Goal: Task Accomplishment & Management: Use online tool/utility

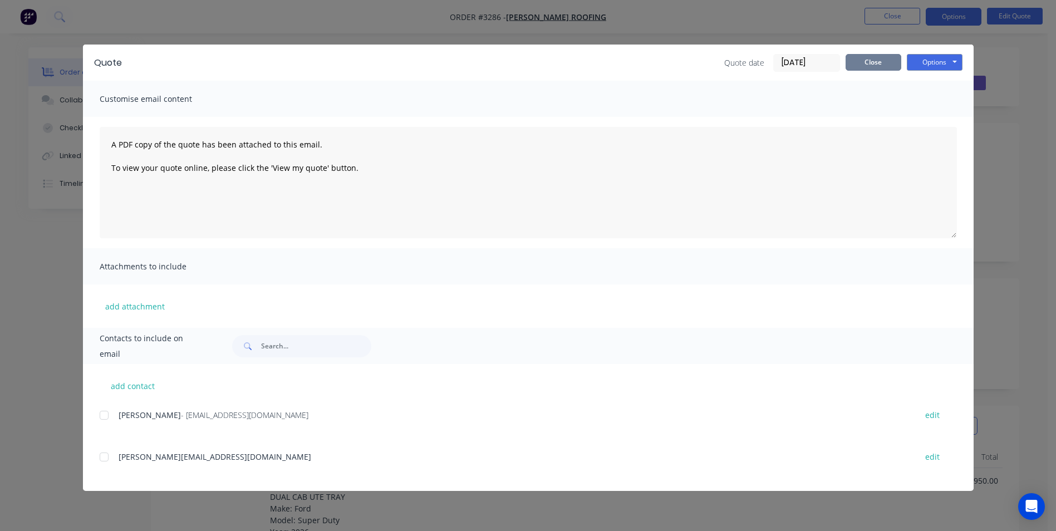
click at [866, 64] on button "Close" at bounding box center [874, 62] width 56 height 17
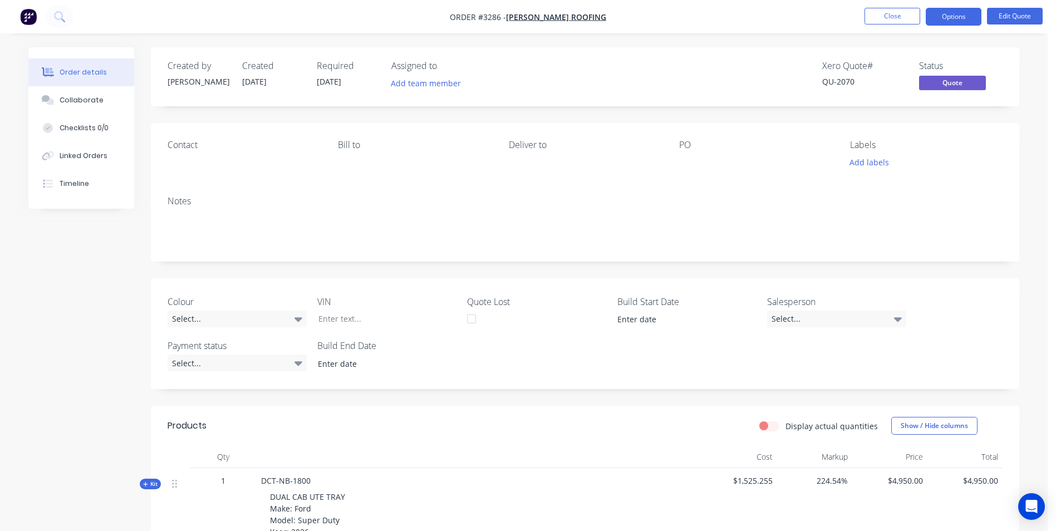
click at [857, 15] on ul "Close Options Edit Quote" at bounding box center [953, 17] width 205 height 18
click at [880, 16] on button "Close" at bounding box center [893, 16] width 56 height 17
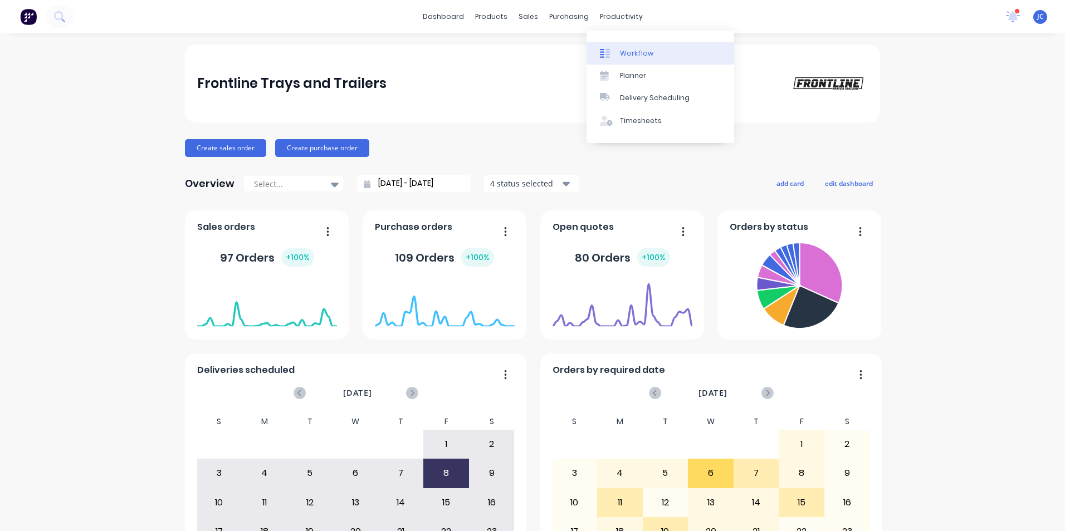
click at [622, 52] on div "Workflow" at bounding box center [636, 53] width 33 height 10
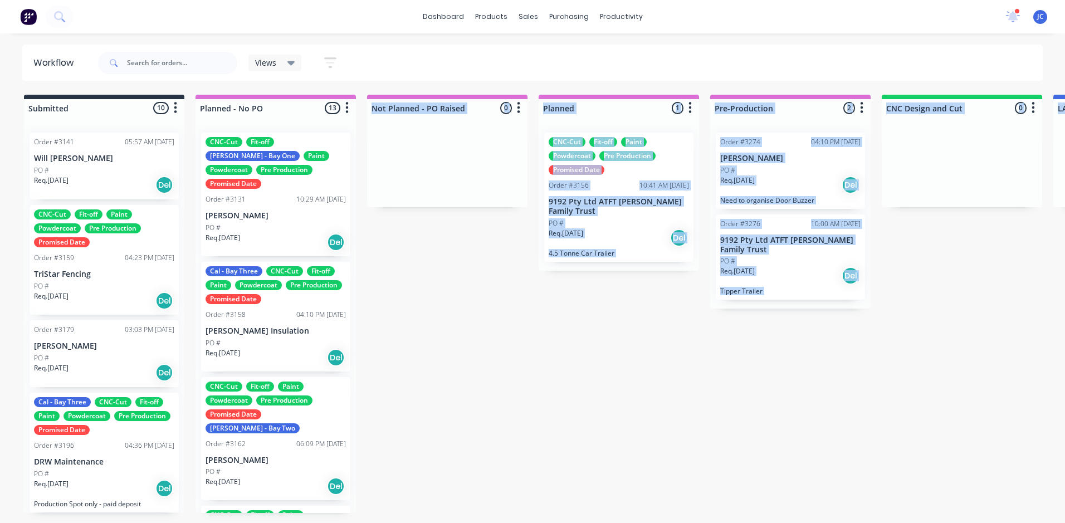
scroll to position [80, 0]
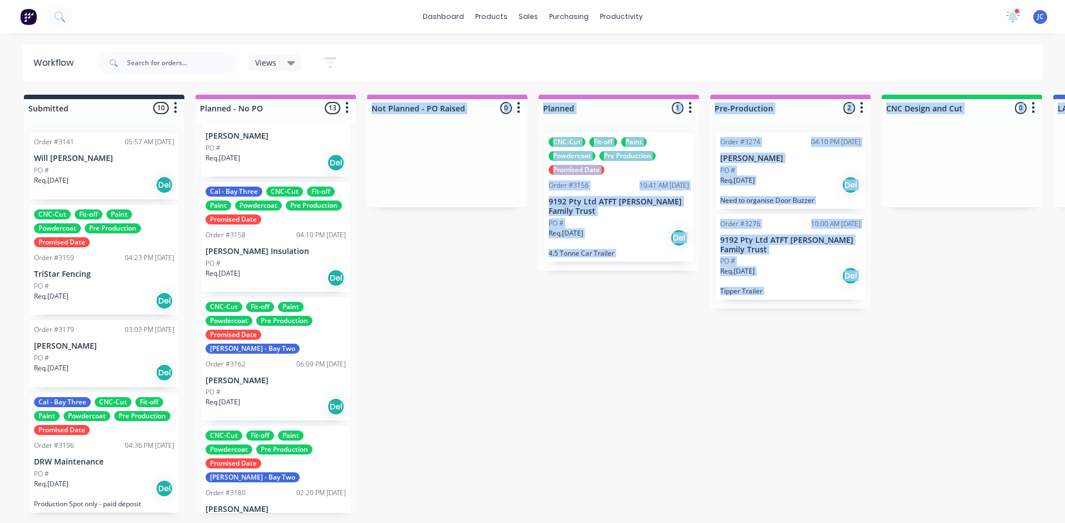
drag, startPoint x: 325, startPoint y: 522, endPoint x: 376, endPoint y: 508, distance: 53.1
click at [376, 456] on html "dashboard products sales purchasing productivity dashboard products Product Cat…" at bounding box center [532, 228] width 1065 height 456
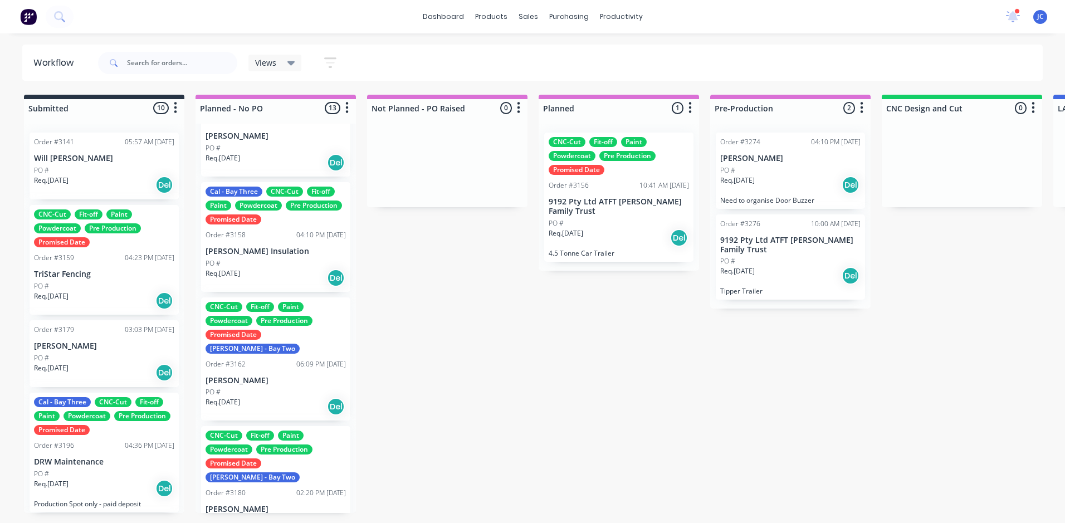
drag, startPoint x: 376, startPoint y: 508, endPoint x: 454, endPoint y: 503, distance: 78.1
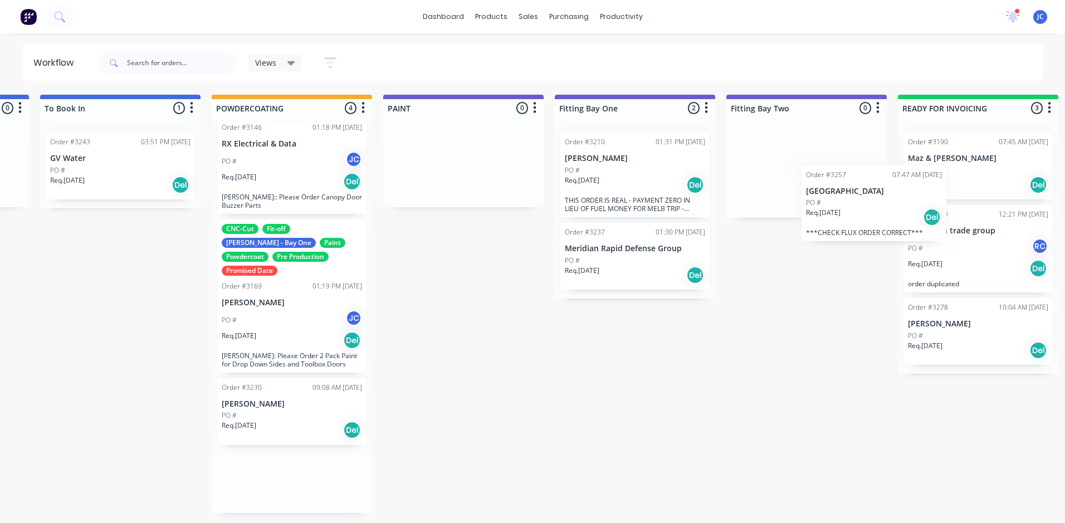
scroll to position [0, 2215]
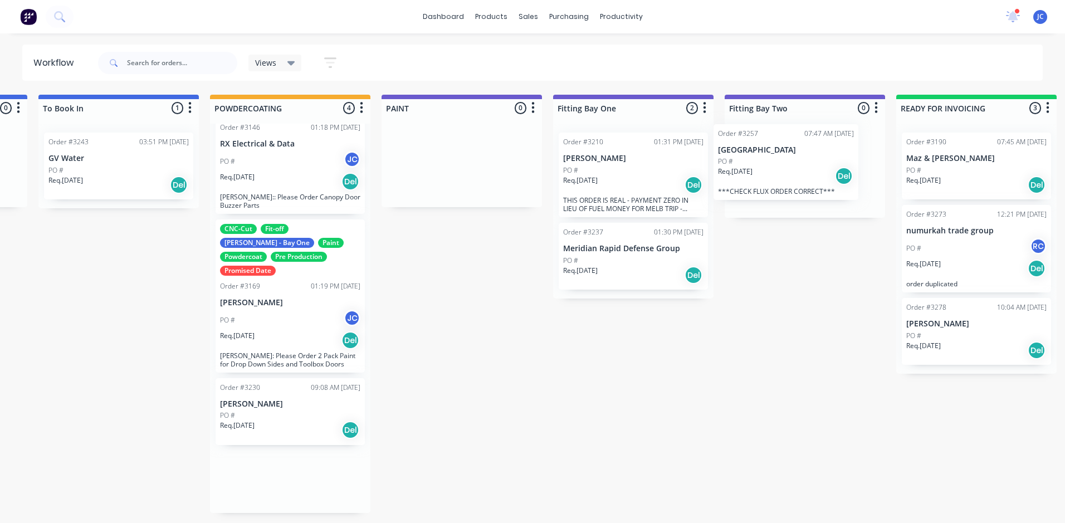
drag, startPoint x: 536, startPoint y: 495, endPoint x: 787, endPoint y: 178, distance: 404.7
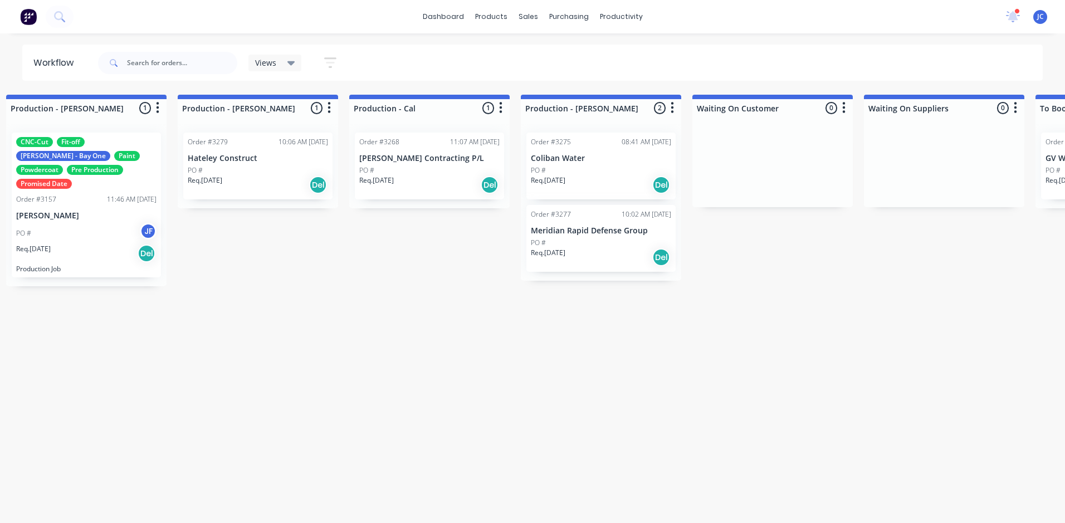
scroll to position [0, 1206]
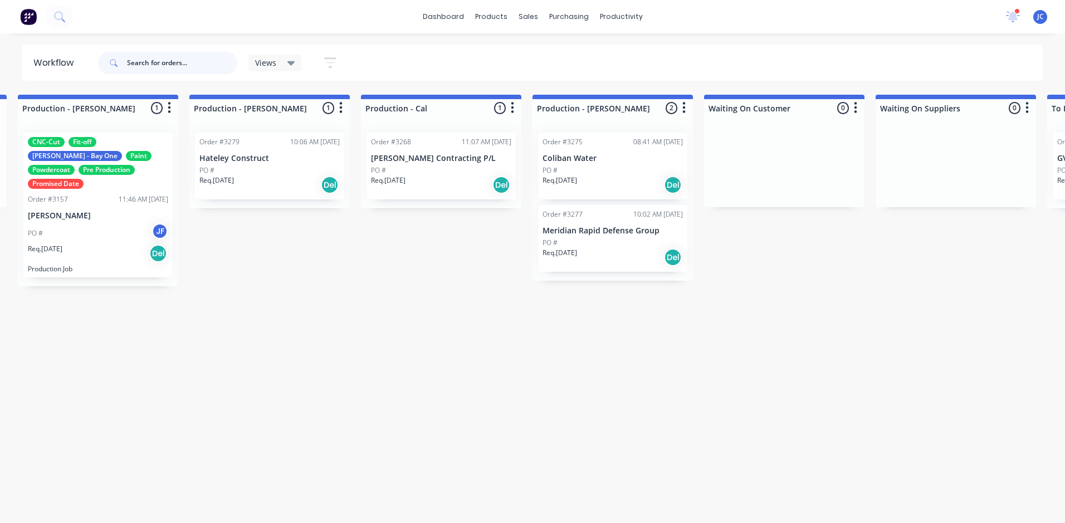
click at [186, 67] on input "text" at bounding box center [182, 63] width 110 height 22
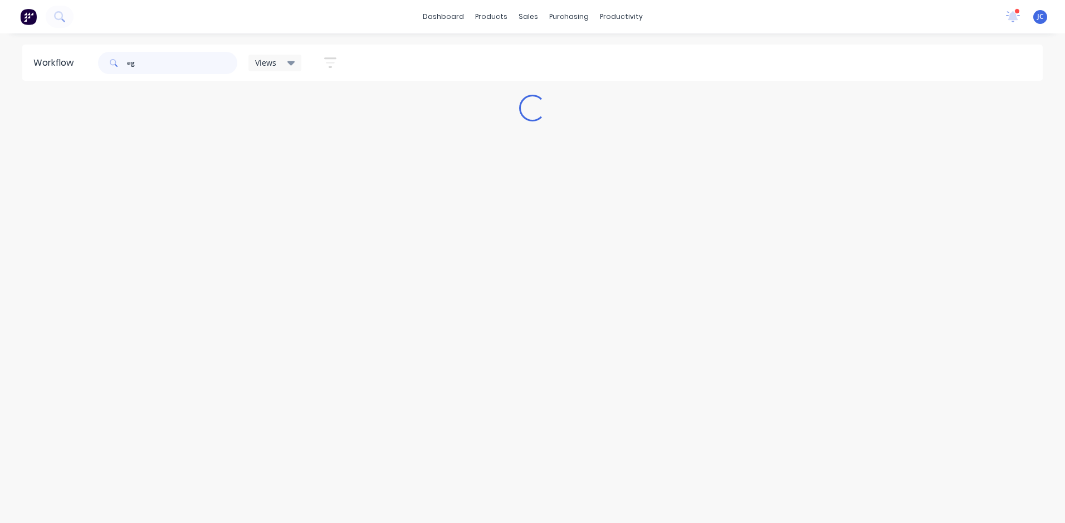
scroll to position [0, 0]
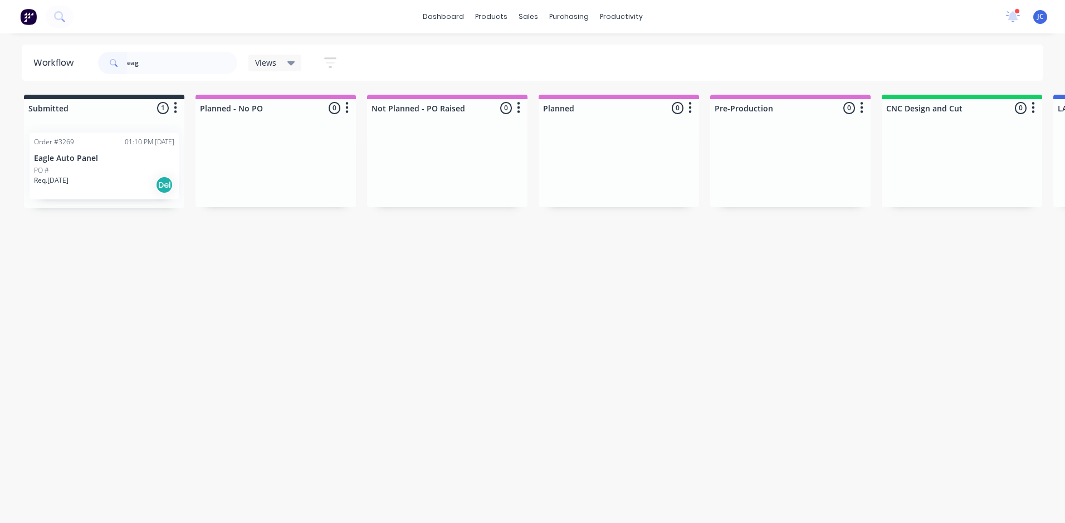
click at [121, 175] on div "Req. [DATE] Del" at bounding box center [104, 184] width 140 height 19
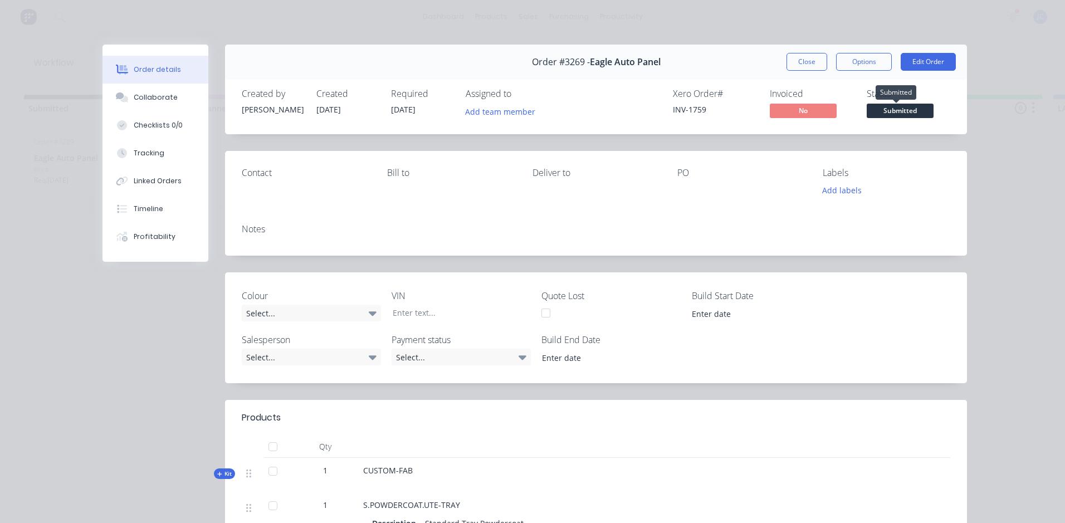
click at [891, 106] on span "Submitted" at bounding box center [899, 111] width 67 height 14
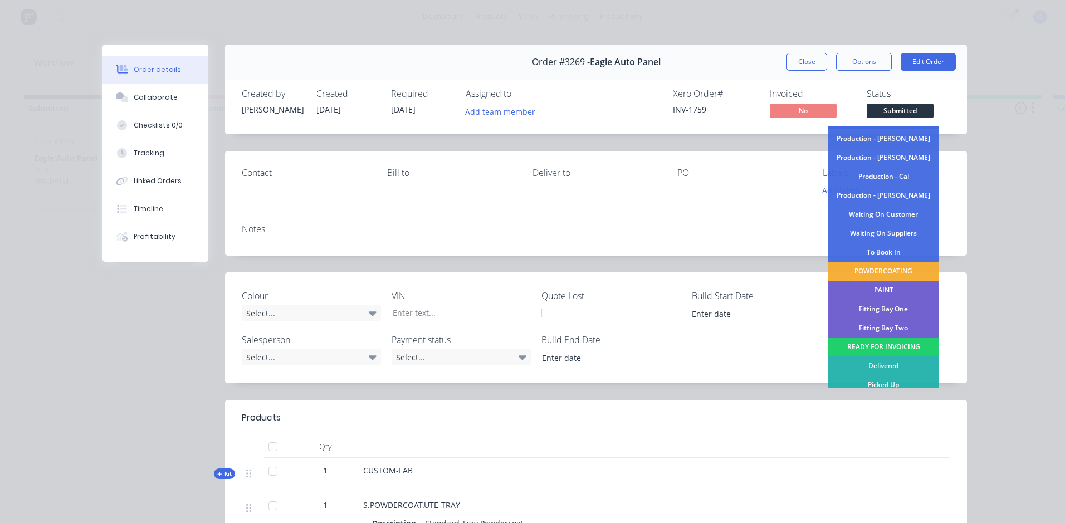
scroll to position [111, 0]
click at [894, 308] on div "Fitting Bay One" at bounding box center [882, 308] width 111 height 19
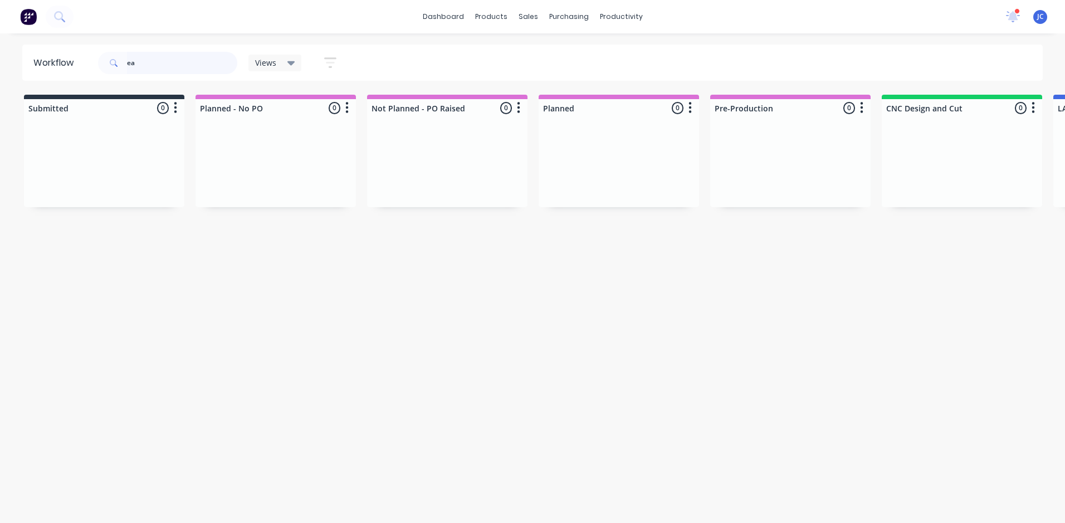
type input "e"
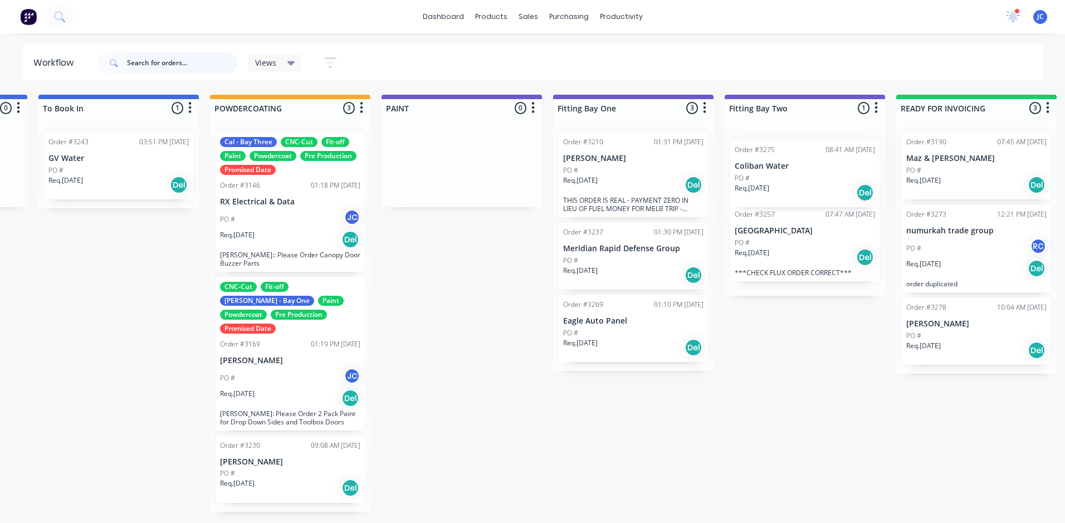
scroll to position [0, 2219]
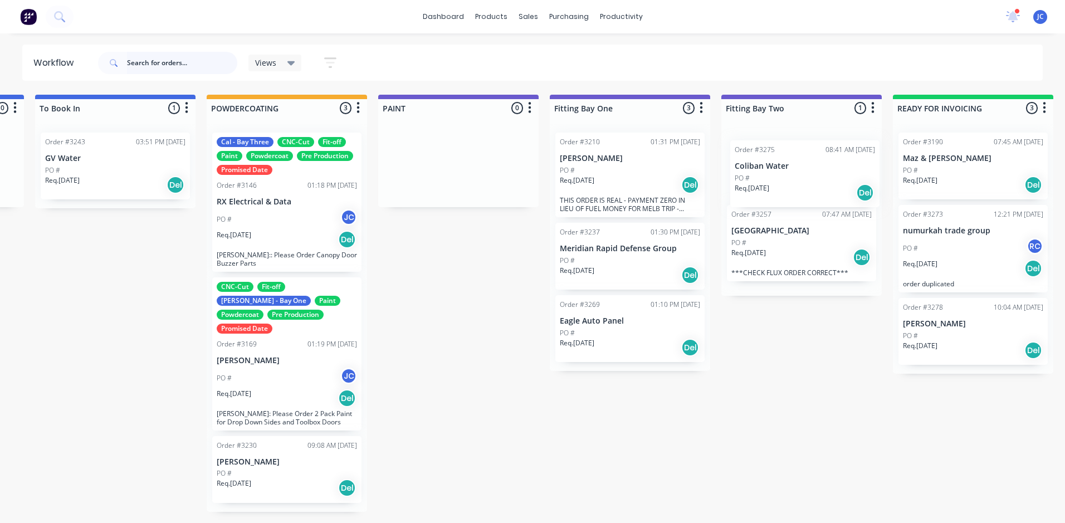
drag, startPoint x: 218, startPoint y: 177, endPoint x: 795, endPoint y: 185, distance: 576.9
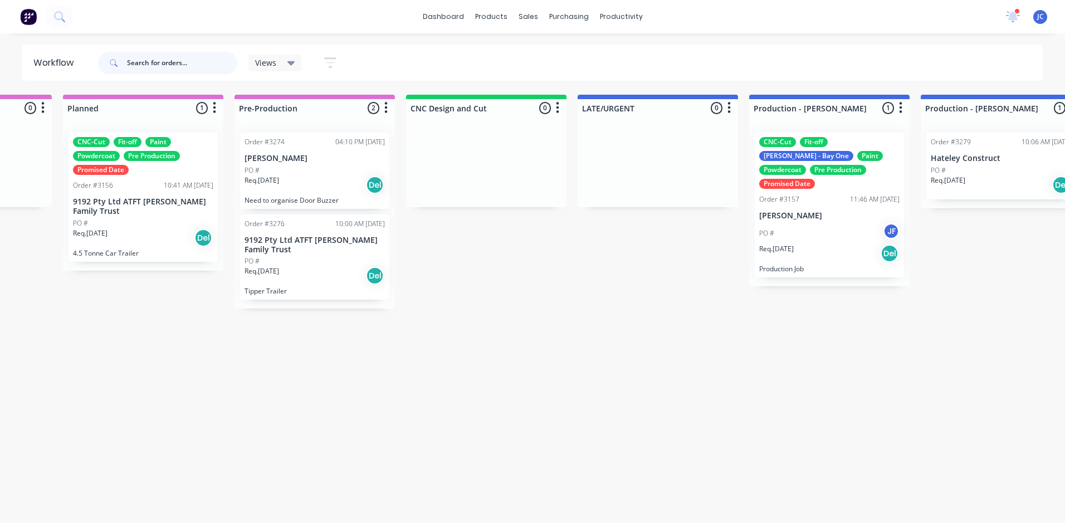
scroll to position [0, 474]
click at [312, 170] on div "PO #" at bounding box center [316, 170] width 140 height 10
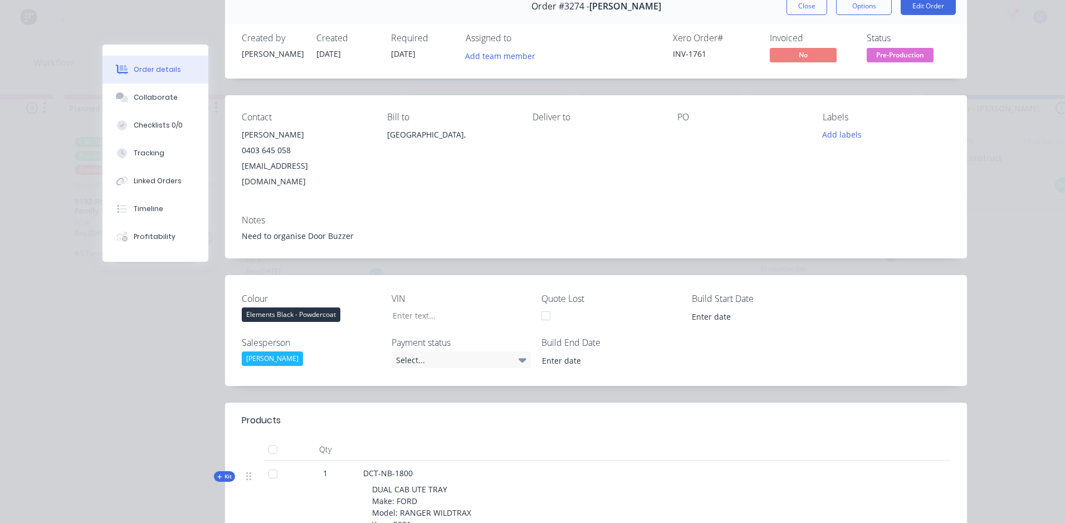
scroll to position [0, 0]
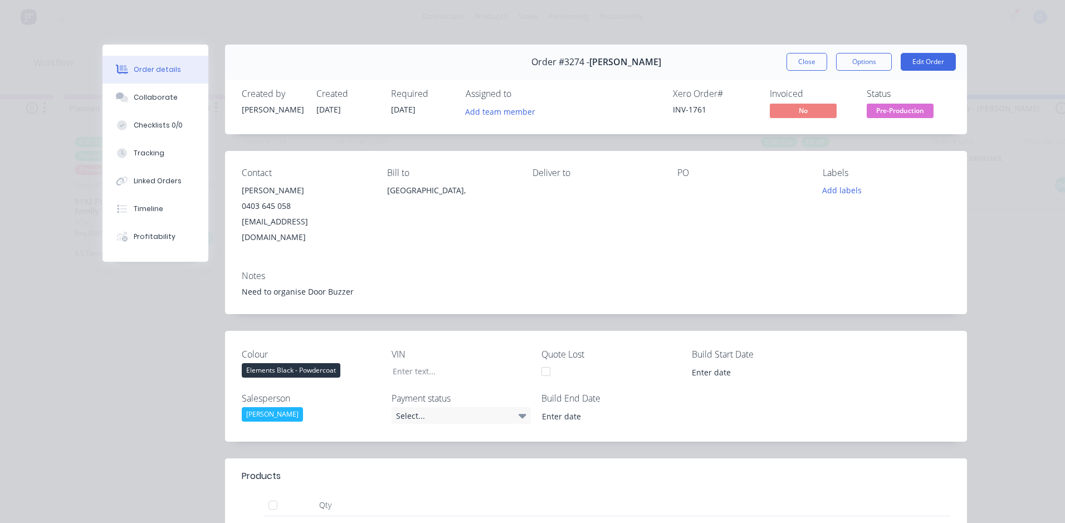
click at [801, 64] on button "Close" at bounding box center [806, 62] width 41 height 18
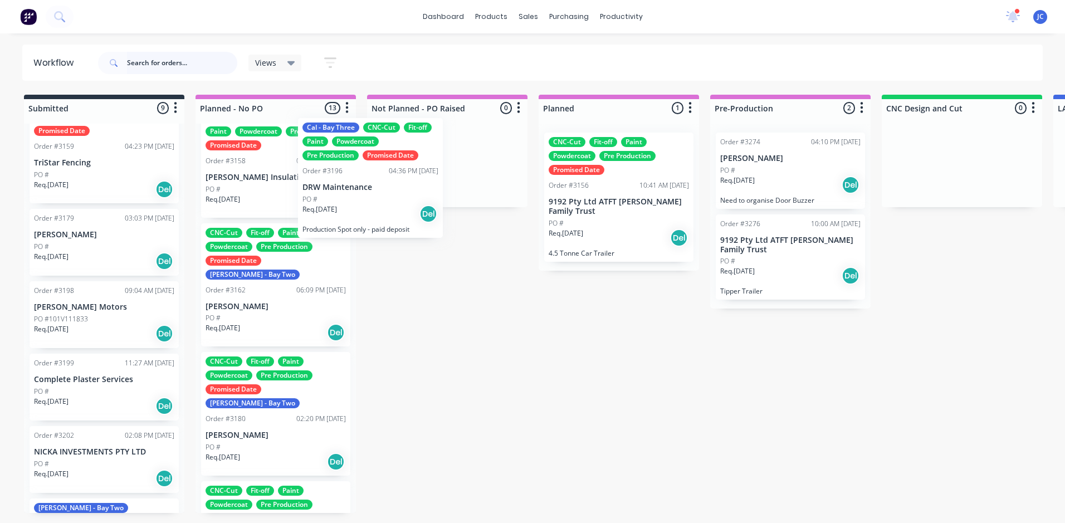
scroll to position [149, 0]
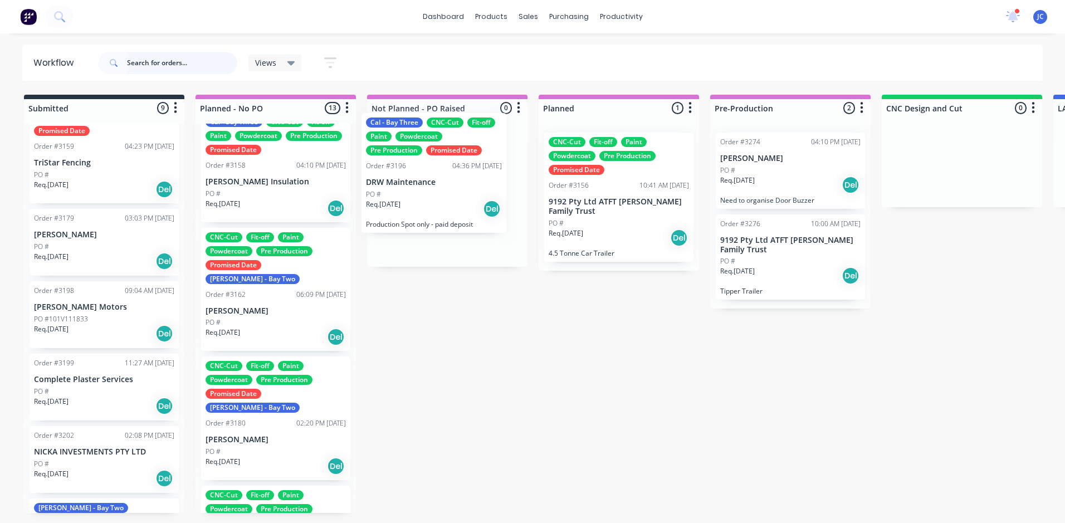
drag, startPoint x: 87, startPoint y: 365, endPoint x: 424, endPoint y: 196, distance: 376.7
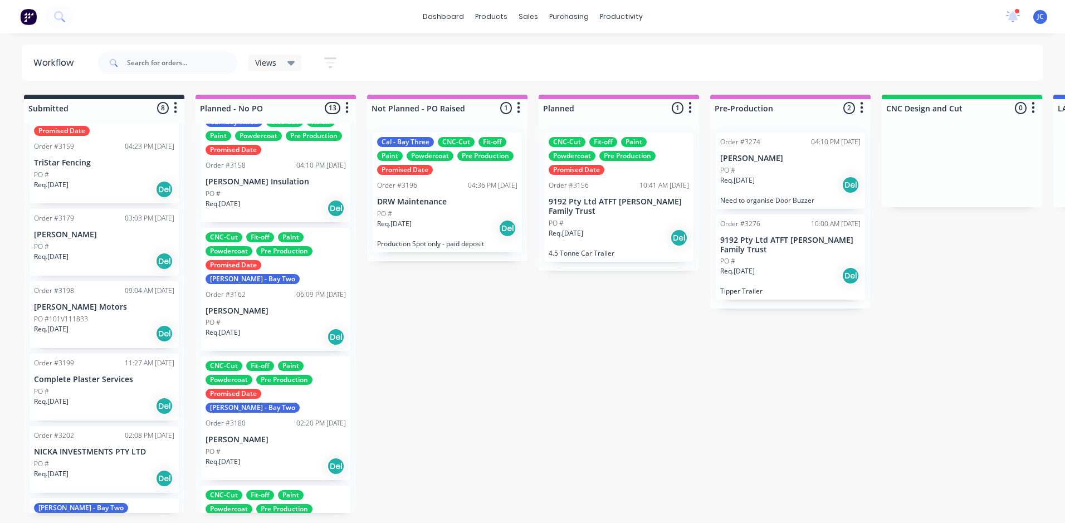
click at [425, 197] on p "DRW Maintenance" at bounding box center [447, 201] width 140 height 9
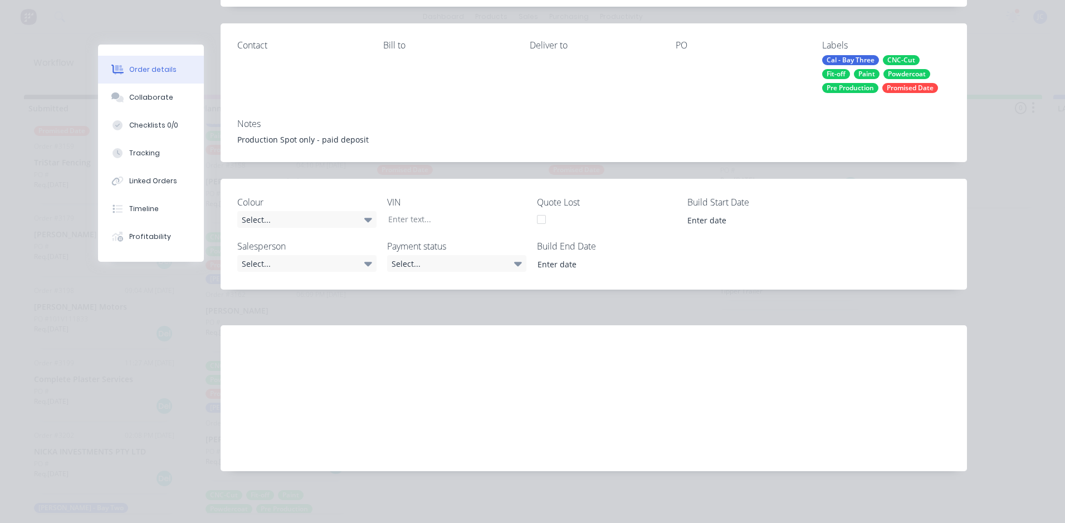
scroll to position [0, 0]
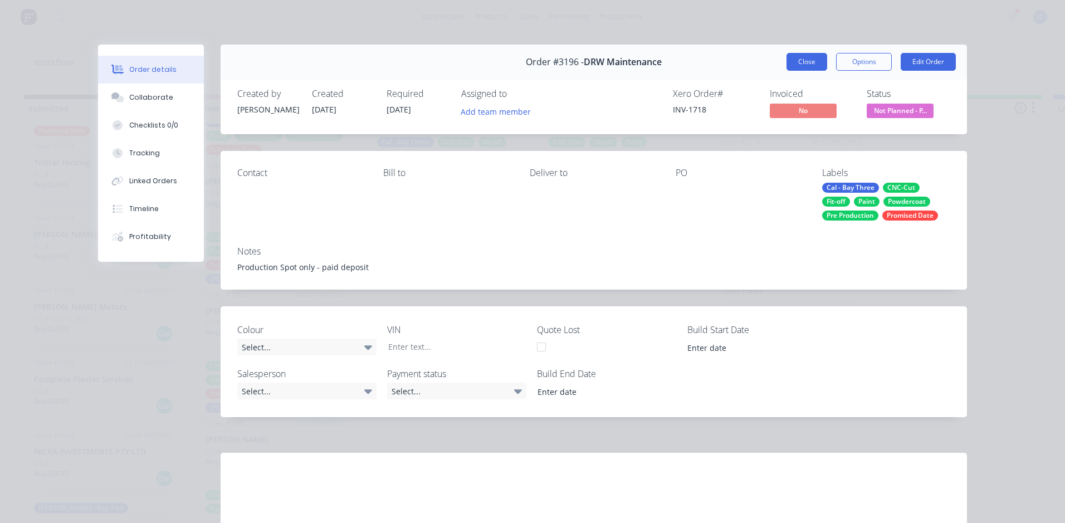
click at [801, 56] on button "Close" at bounding box center [806, 62] width 41 height 18
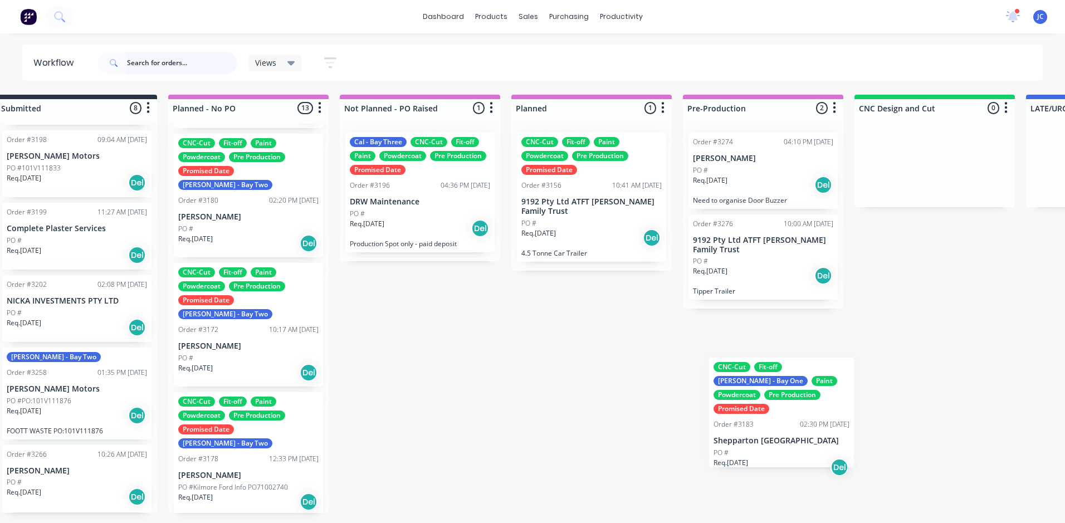
scroll to position [0, 31]
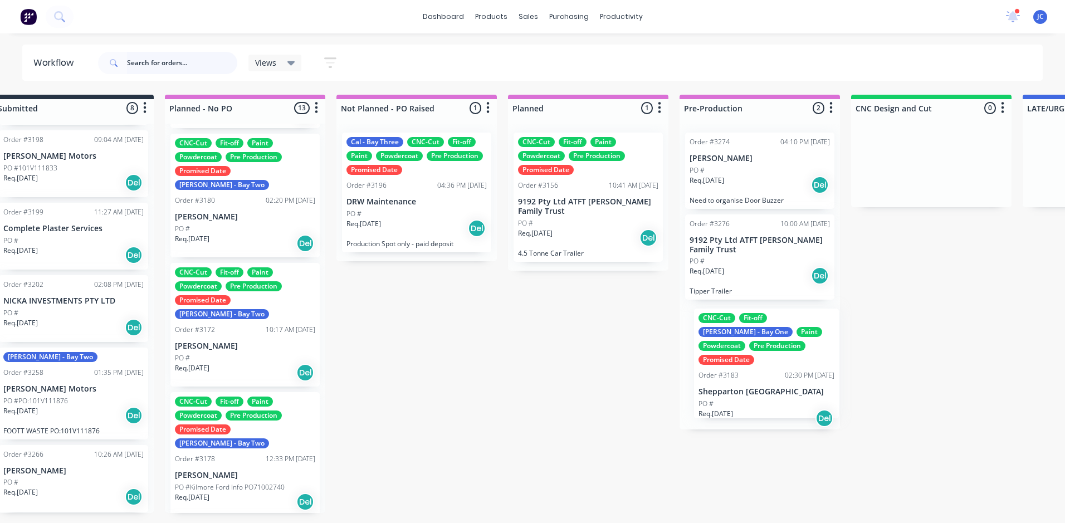
drag, startPoint x: 263, startPoint y: 409, endPoint x: 766, endPoint y: 382, distance: 502.9
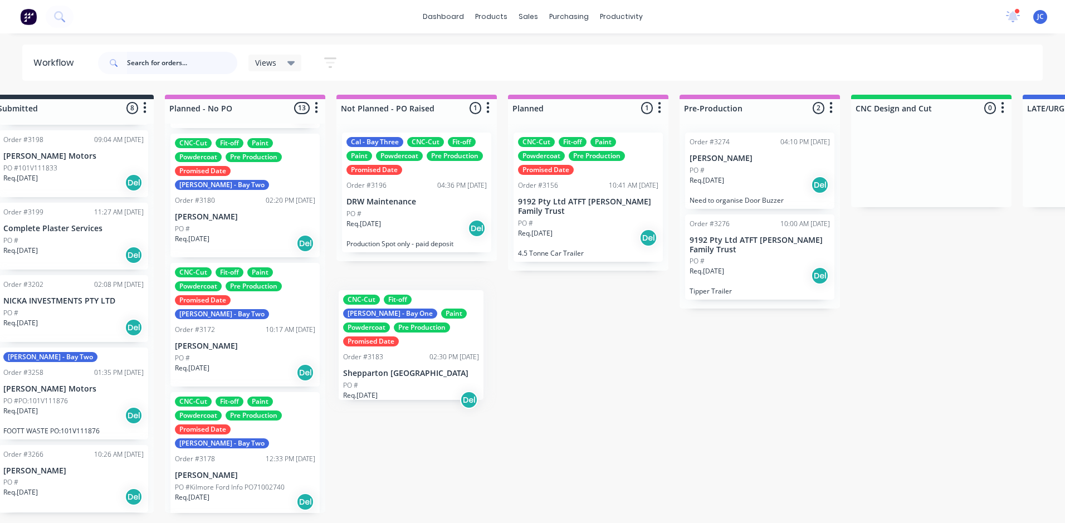
scroll to position [0, 29]
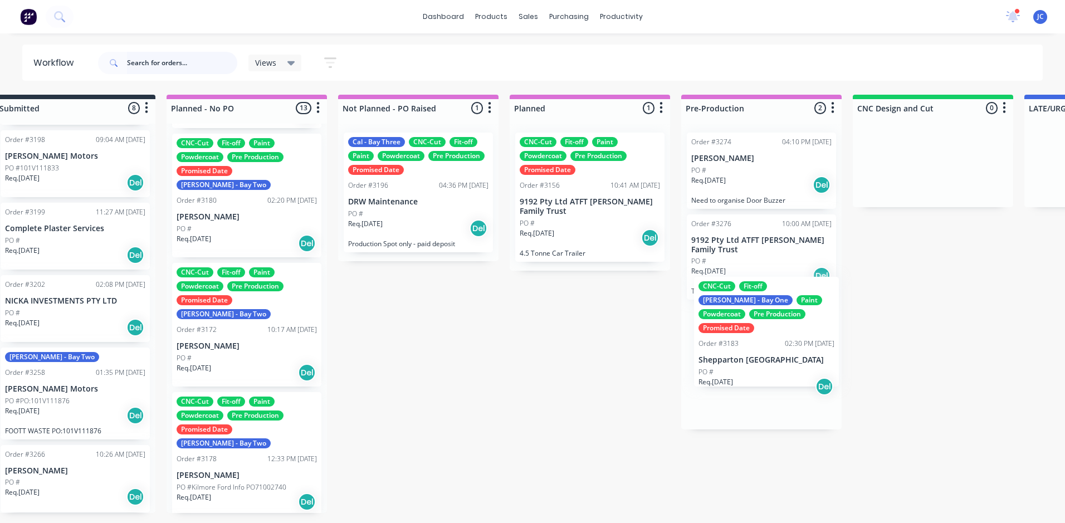
drag, startPoint x: 224, startPoint y: 403, endPoint x: 752, endPoint y: 344, distance: 530.5
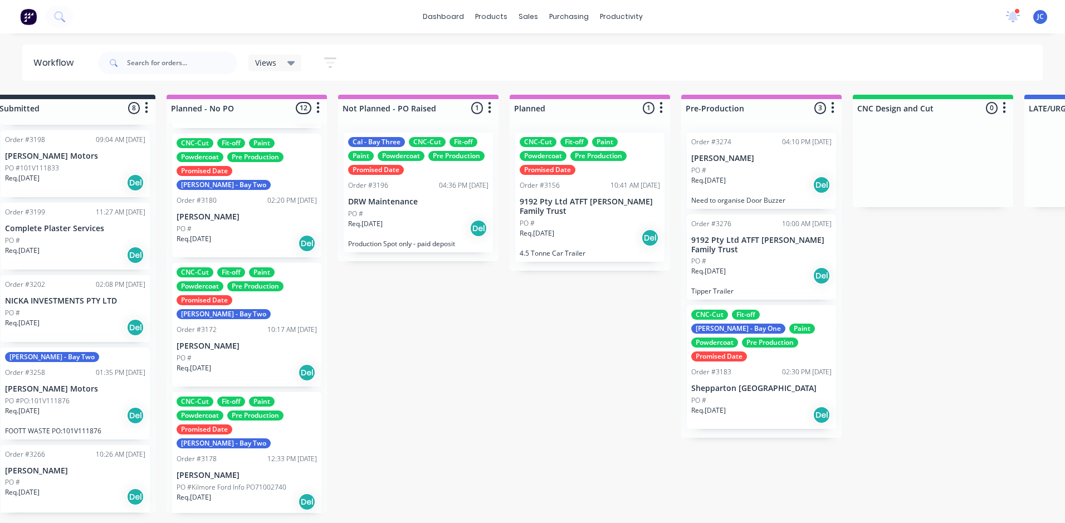
click at [752, 344] on div "CNC-Cut Fit-off [PERSON_NAME] - Bay One Paint Powdercoat Pre Production Promise…" at bounding box center [761, 336] width 140 height 52
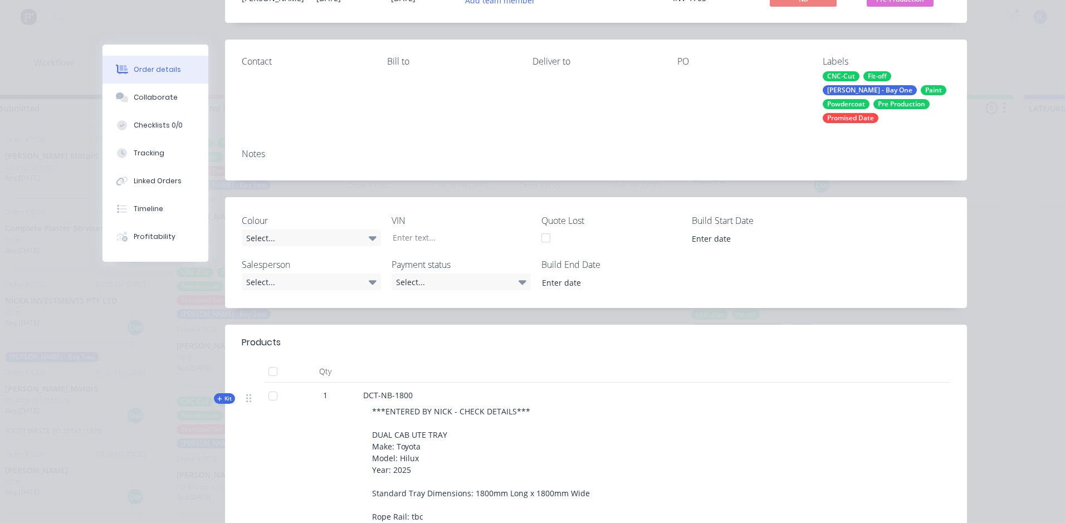
scroll to position [0, 0]
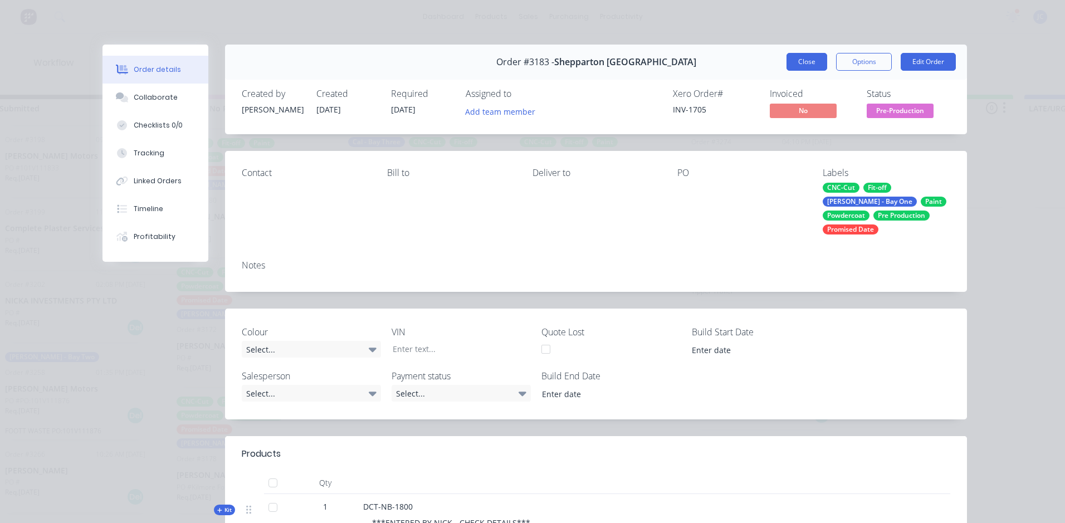
click at [797, 67] on button "Close" at bounding box center [806, 62] width 41 height 18
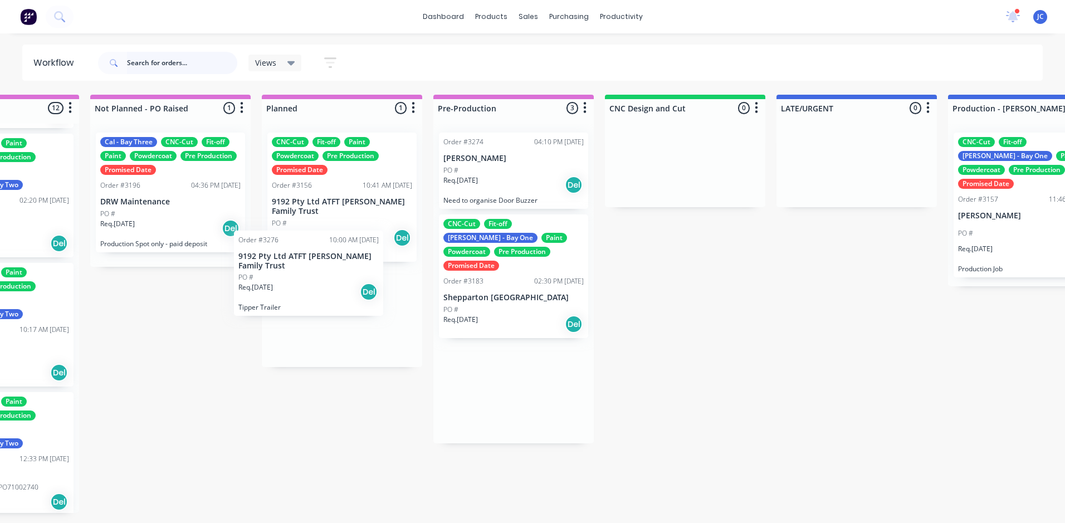
scroll to position [0, 276]
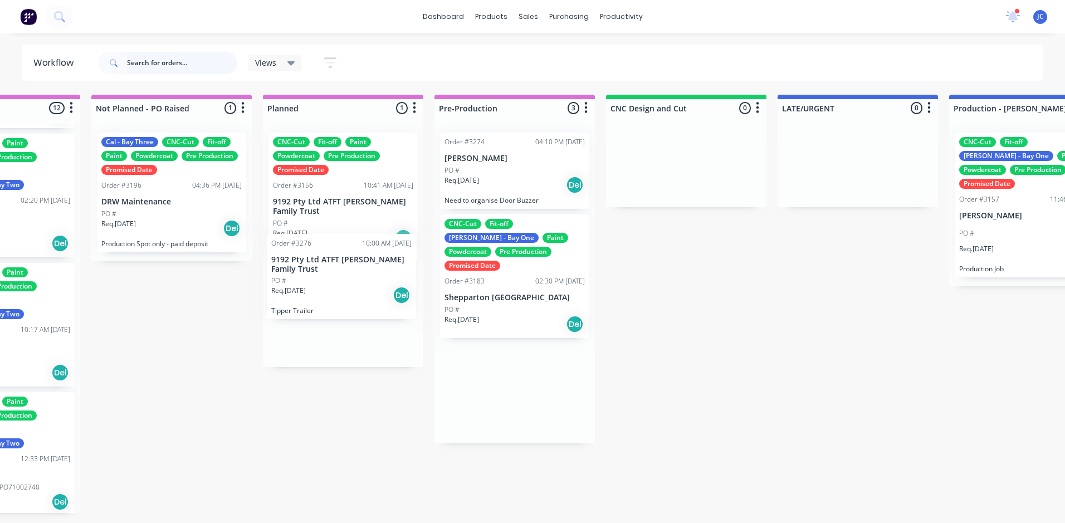
drag, startPoint x: 345, startPoint y: 273, endPoint x: 371, endPoint y: 303, distance: 39.5
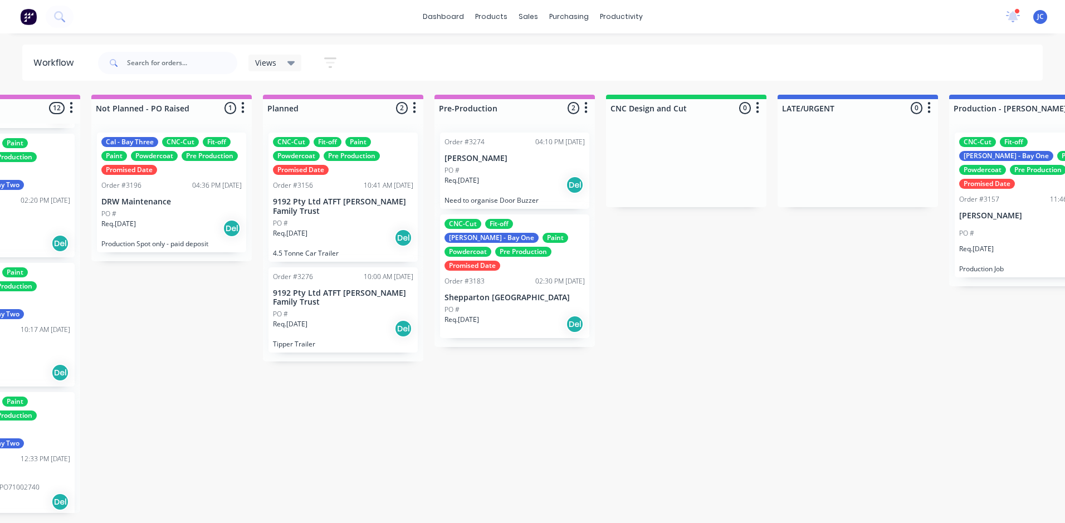
click at [572, 169] on div "PO #" at bounding box center [514, 170] width 140 height 10
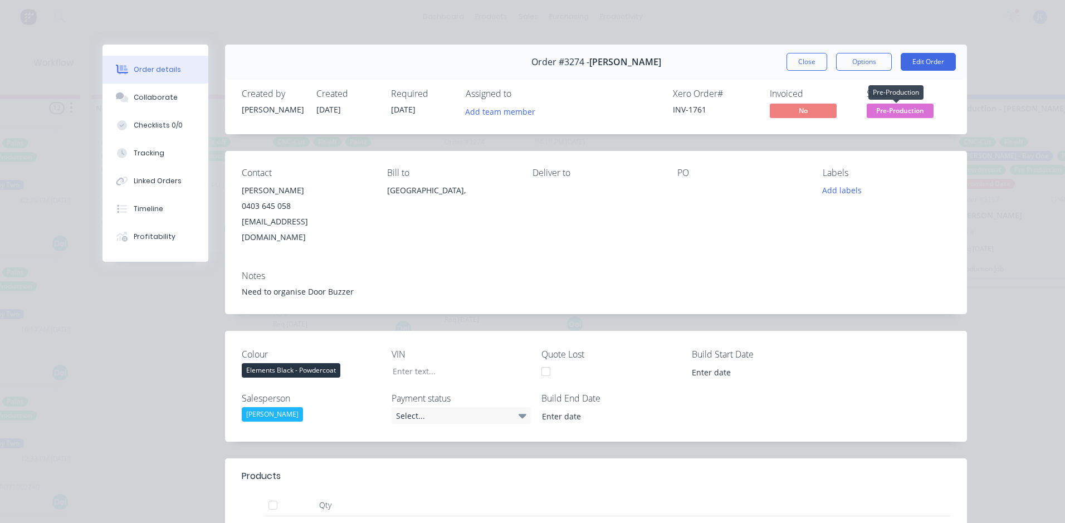
click at [911, 106] on span "Pre-Production" at bounding box center [899, 111] width 67 height 14
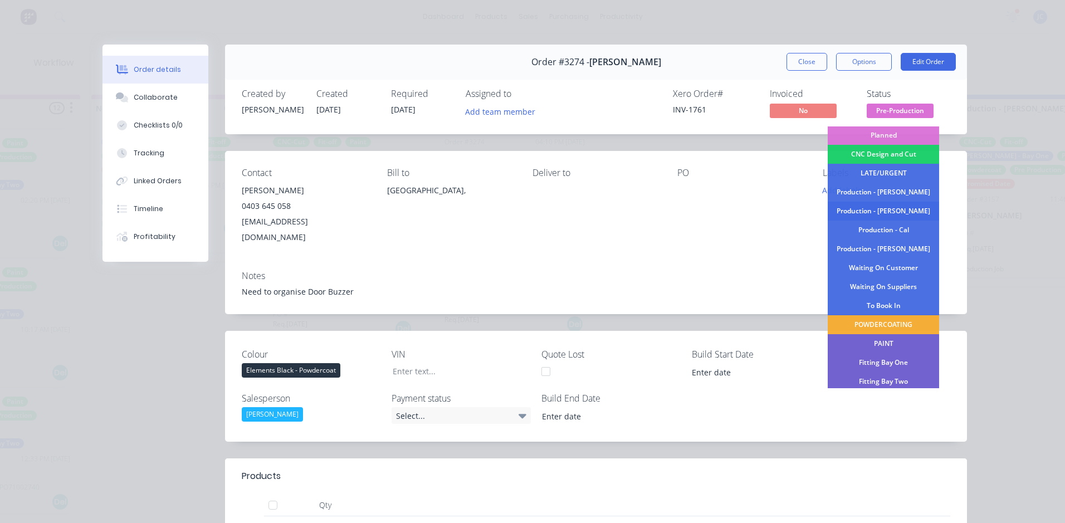
scroll to position [0, 0]
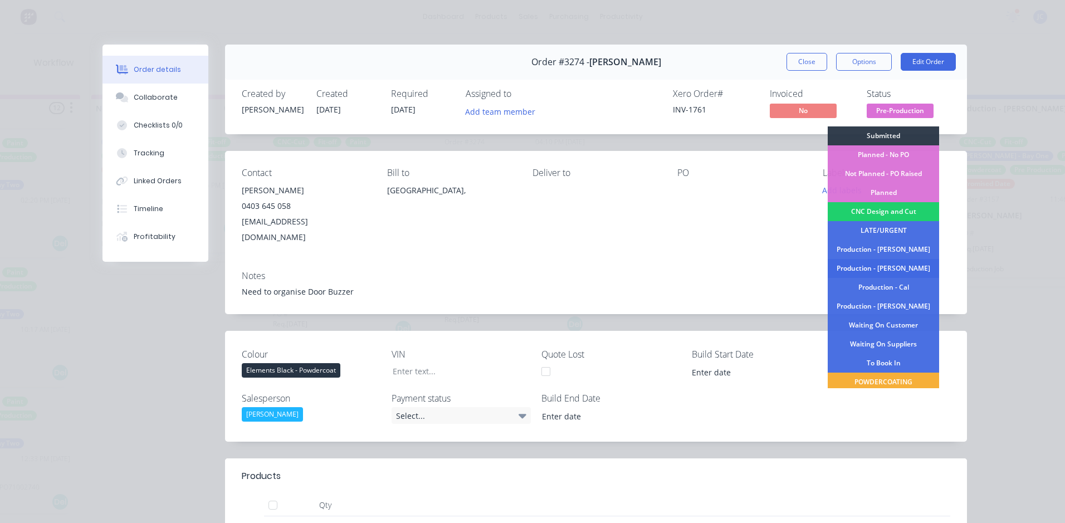
click at [905, 269] on div "Production - [PERSON_NAME]" at bounding box center [882, 268] width 111 height 19
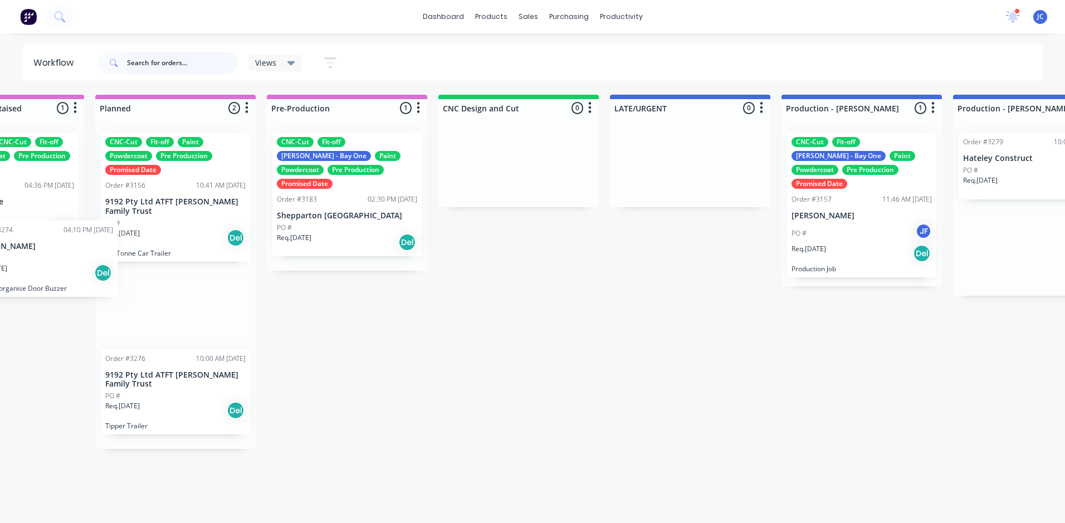
scroll to position [0, 438]
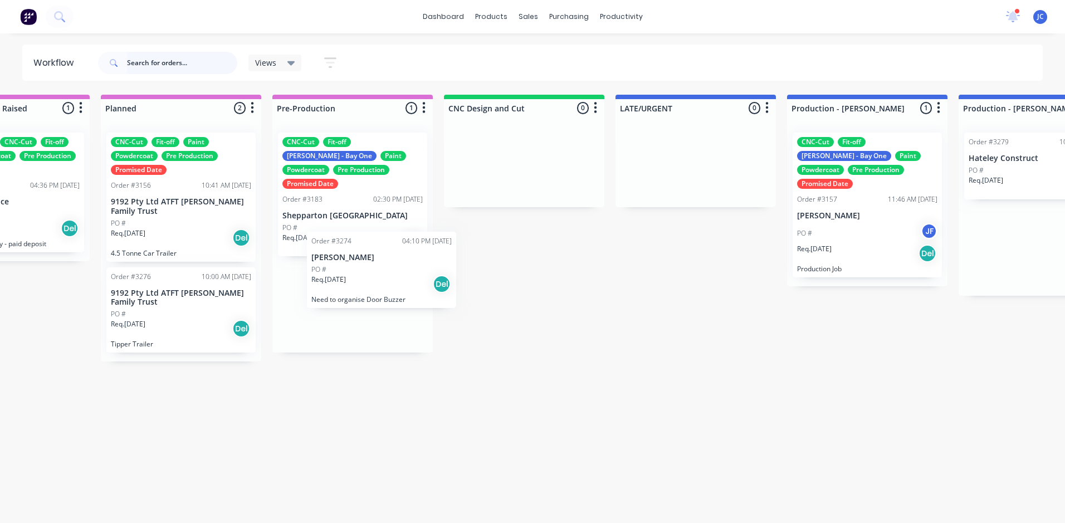
drag, startPoint x: 704, startPoint y: 179, endPoint x: 334, endPoint y: 268, distance: 380.3
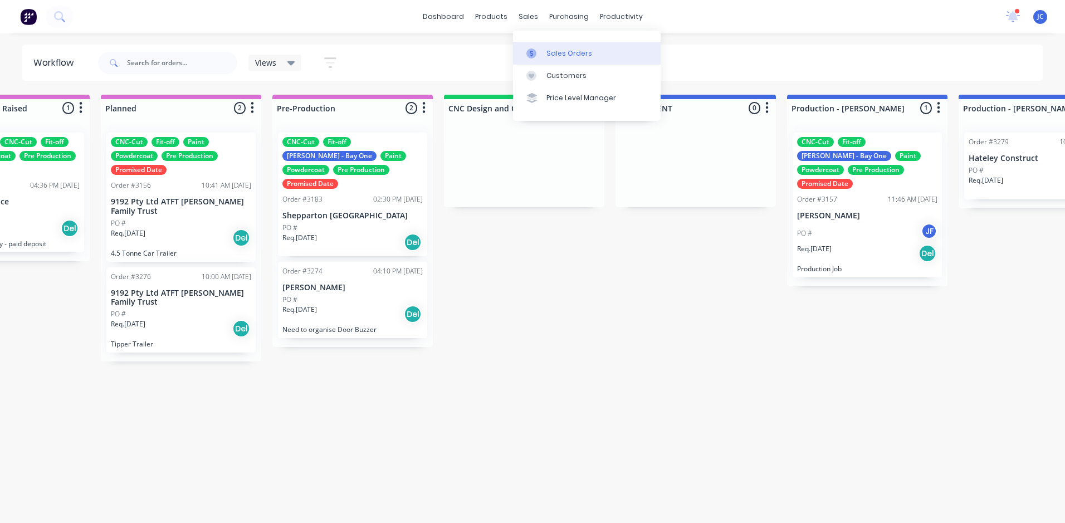
click at [562, 54] on div "Sales Orders" at bounding box center [569, 53] width 46 height 10
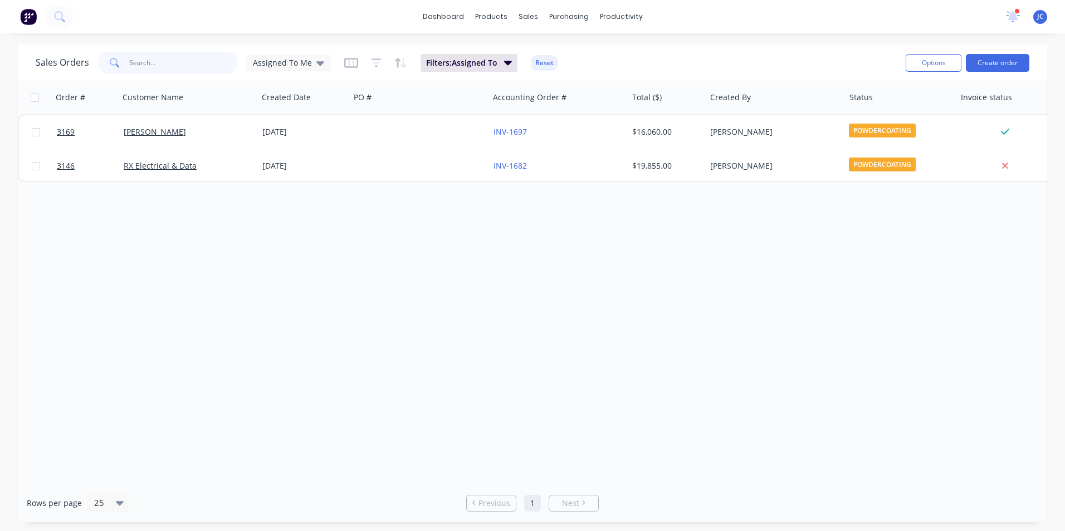
click at [197, 65] on input "text" at bounding box center [183, 63] width 109 height 22
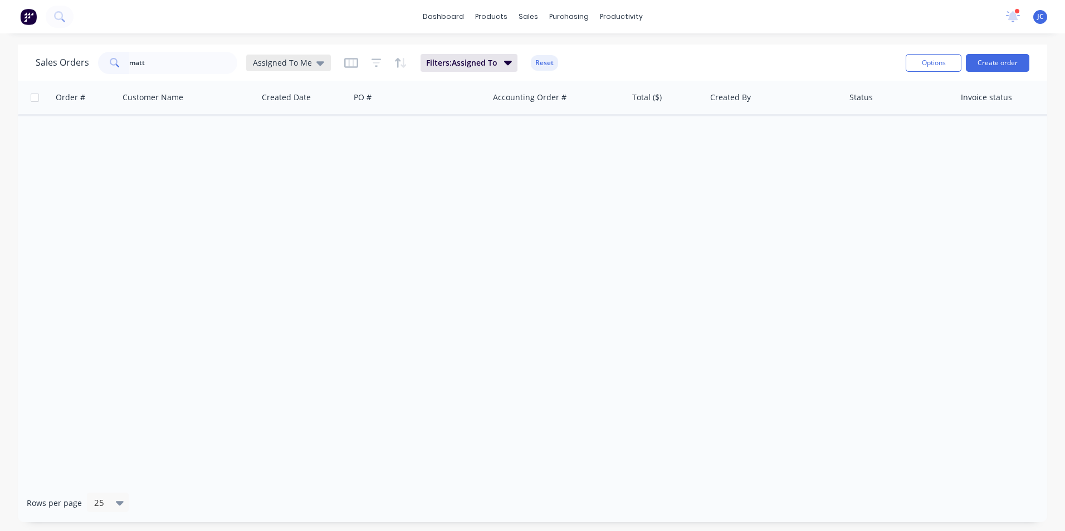
click at [316, 63] on icon at bounding box center [320, 63] width 8 height 4
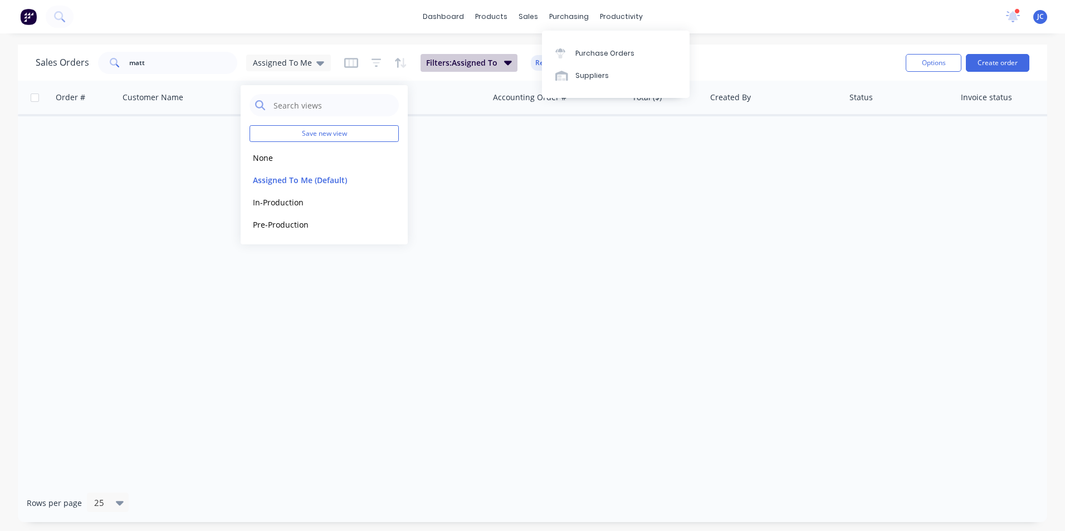
click at [506, 59] on icon "button" at bounding box center [508, 62] width 8 height 12
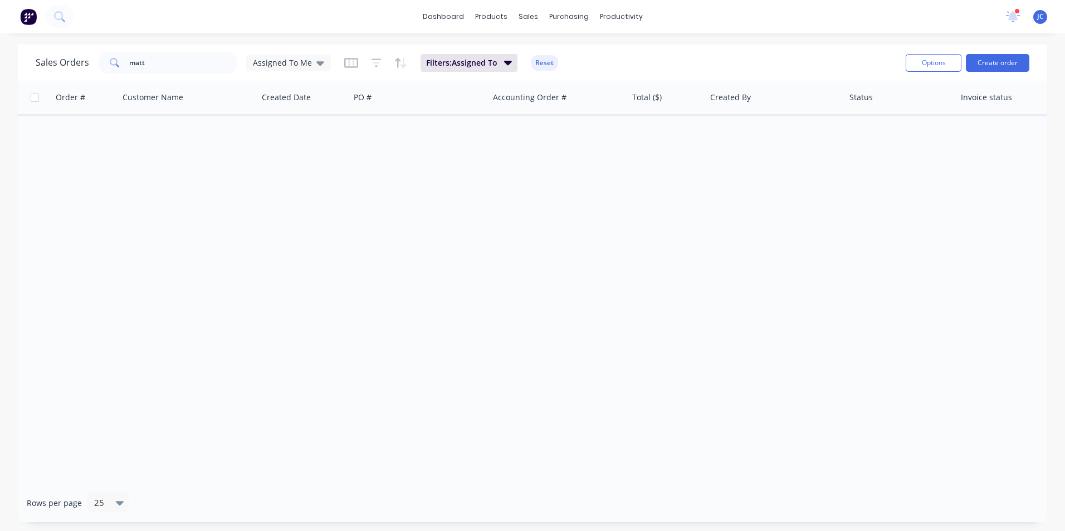
drag, startPoint x: 282, startPoint y: 270, endPoint x: 238, endPoint y: 208, distance: 75.5
click at [282, 267] on div "Order # Customer Name Created Date PO # Accounting Order # Total ($) Created By…" at bounding box center [532, 282] width 1029 height 403
click at [188, 59] on input "matt" at bounding box center [183, 63] width 109 height 22
click at [309, 63] on div "Assigned To Me" at bounding box center [288, 63] width 71 height 10
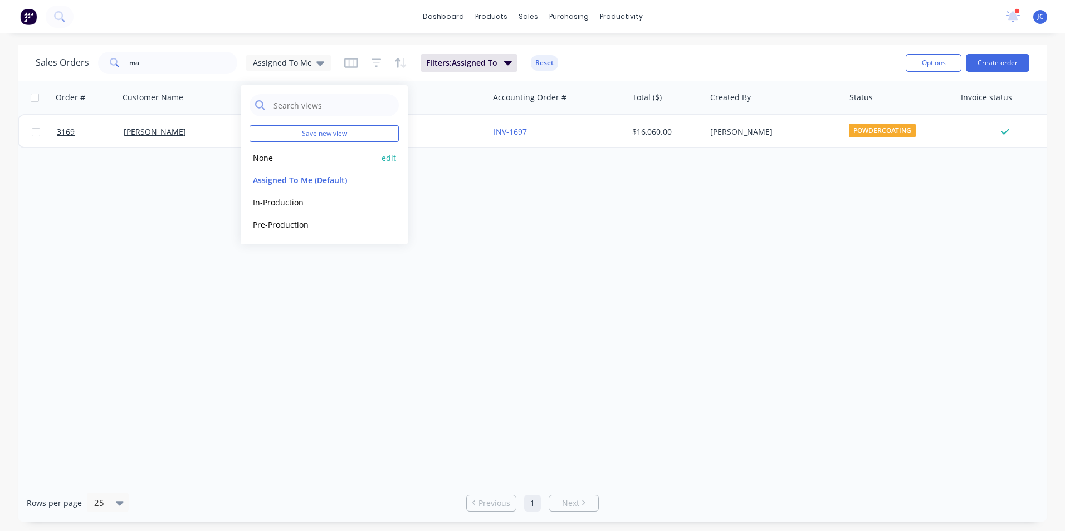
click at [272, 156] on button "None" at bounding box center [312, 157] width 127 height 13
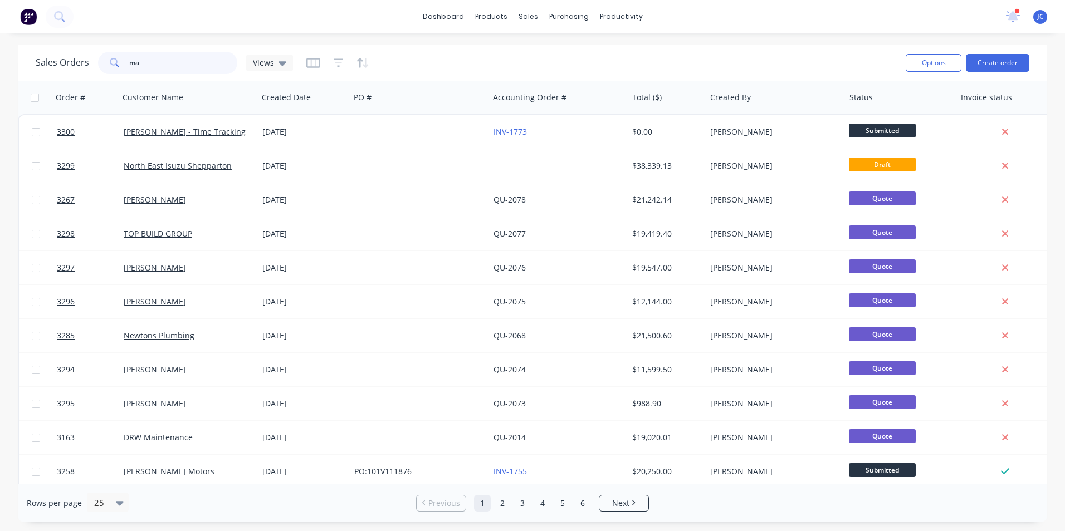
click at [171, 61] on input "ma" at bounding box center [183, 63] width 109 height 22
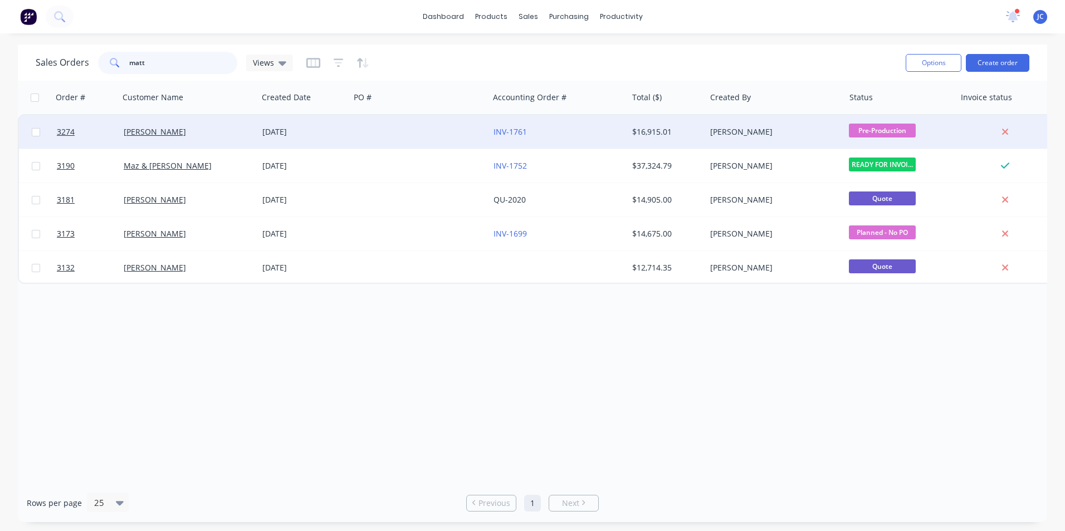
type input "matt"
click at [153, 148] on div "[PERSON_NAME]" at bounding box center [188, 131] width 139 height 33
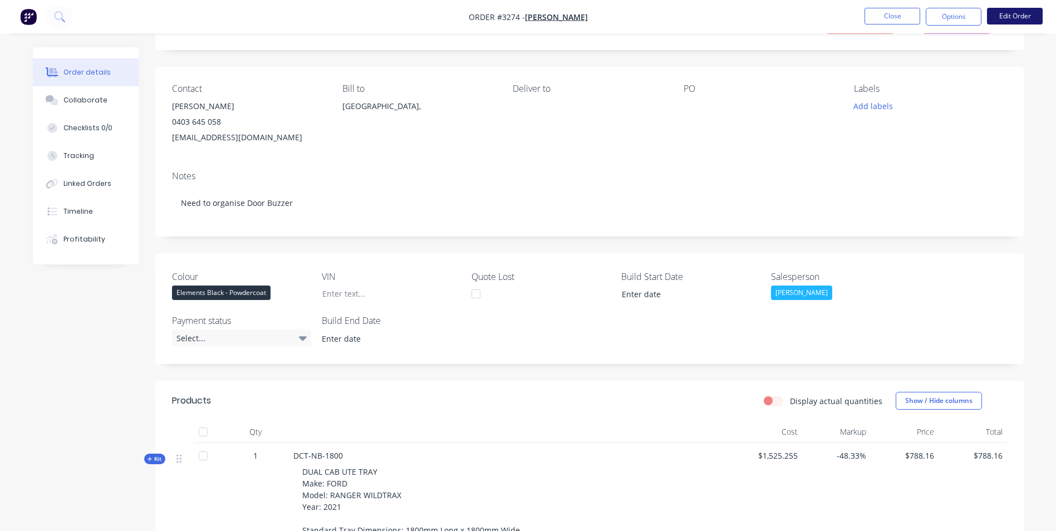
scroll to position [56, 0]
click at [969, 16] on button "Options" at bounding box center [954, 17] width 56 height 18
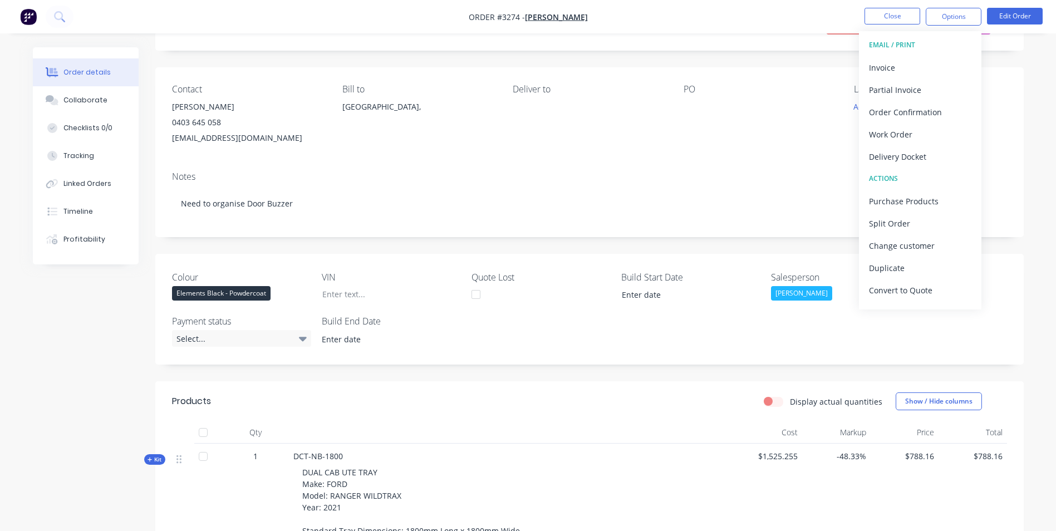
click at [267, 157] on div "Contact [PERSON_NAME] [PHONE_NUMBER] [EMAIL_ADDRESS][DOMAIN_NAME] Bill to Victo…" at bounding box center [589, 114] width 869 height 95
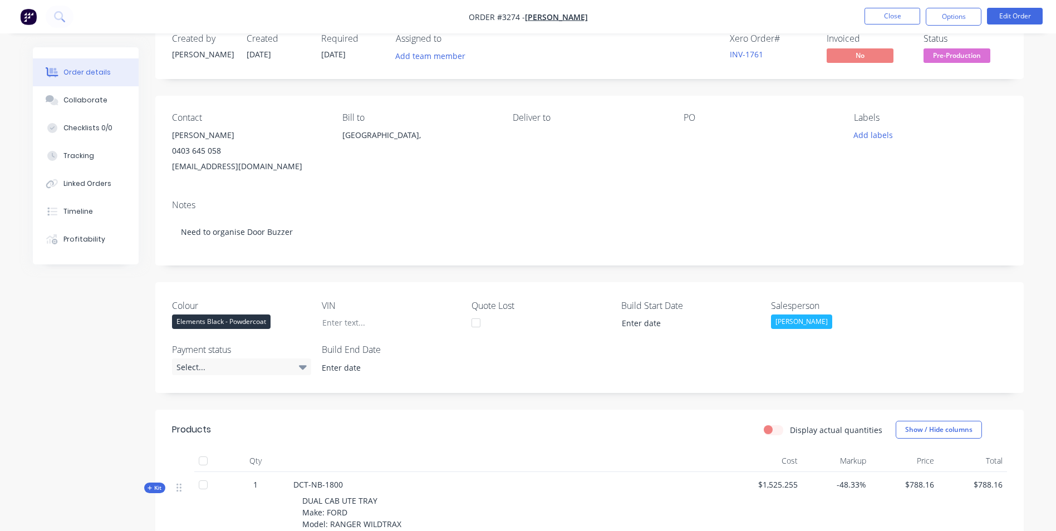
scroll to position [0, 0]
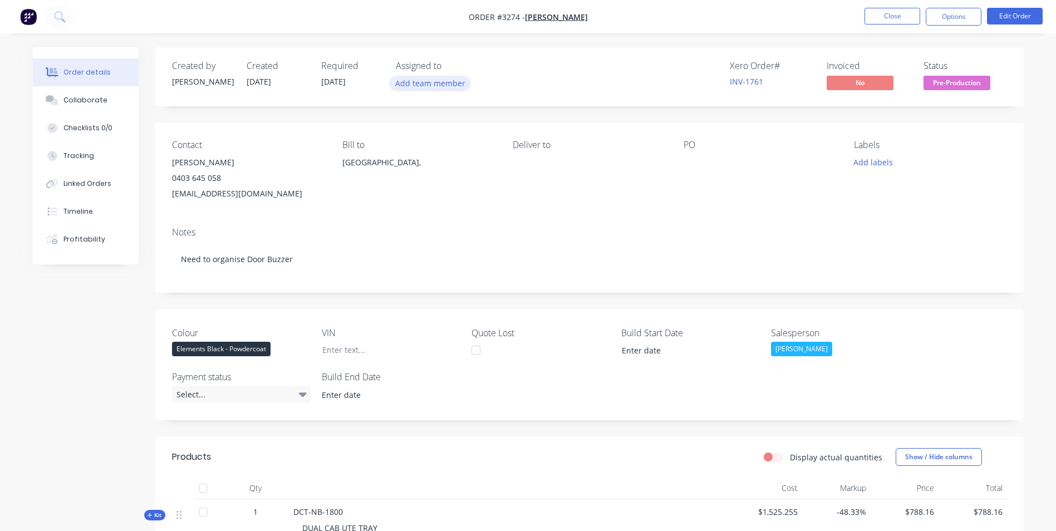
click at [437, 84] on button "Add team member" at bounding box center [430, 83] width 82 height 15
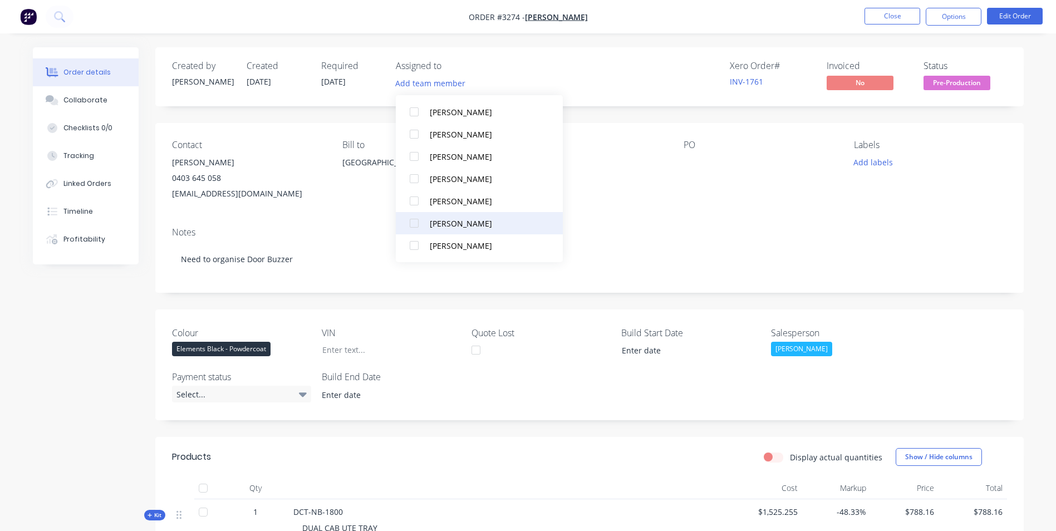
click at [472, 219] on div "[PERSON_NAME]" at bounding box center [485, 224] width 111 height 12
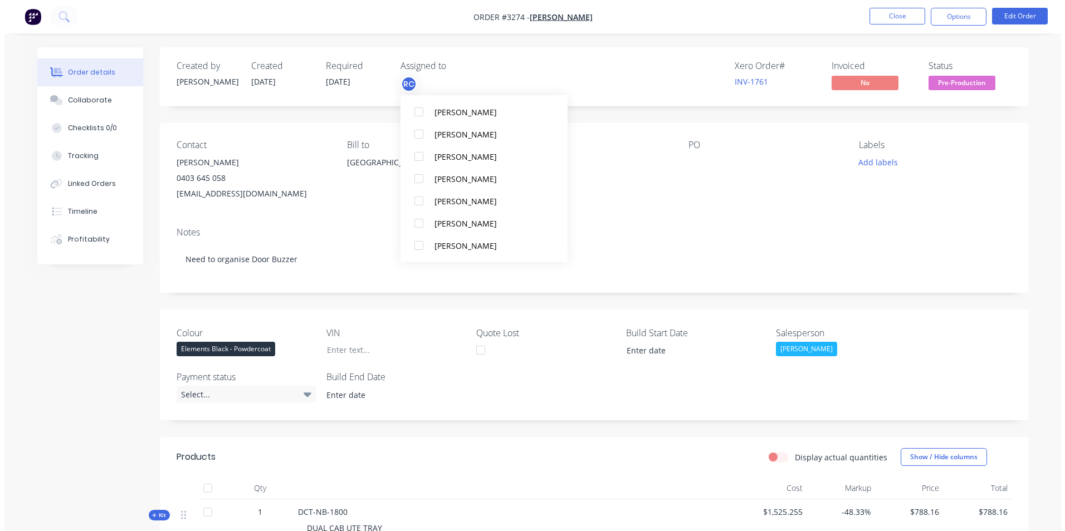
scroll to position [0, 0]
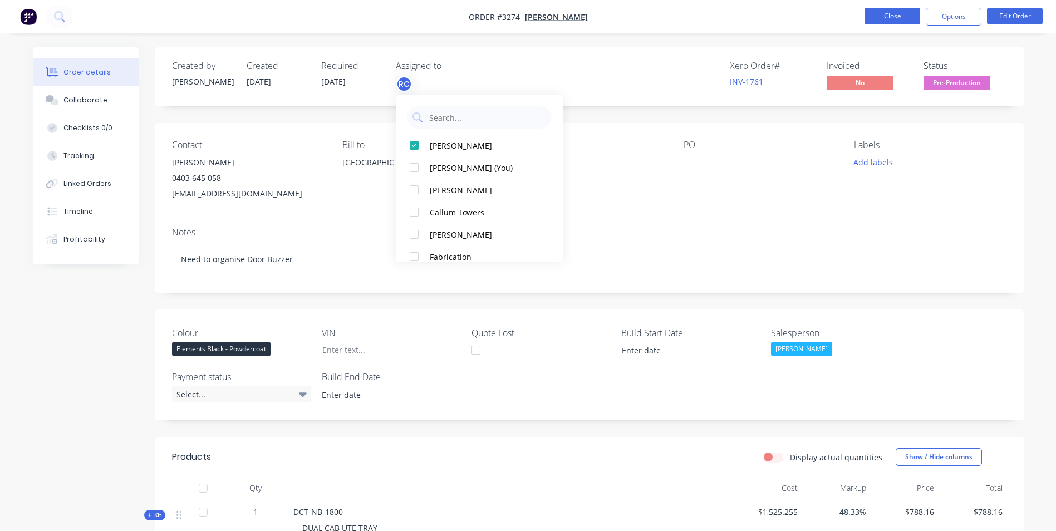
click at [895, 14] on button "Close" at bounding box center [893, 16] width 56 height 17
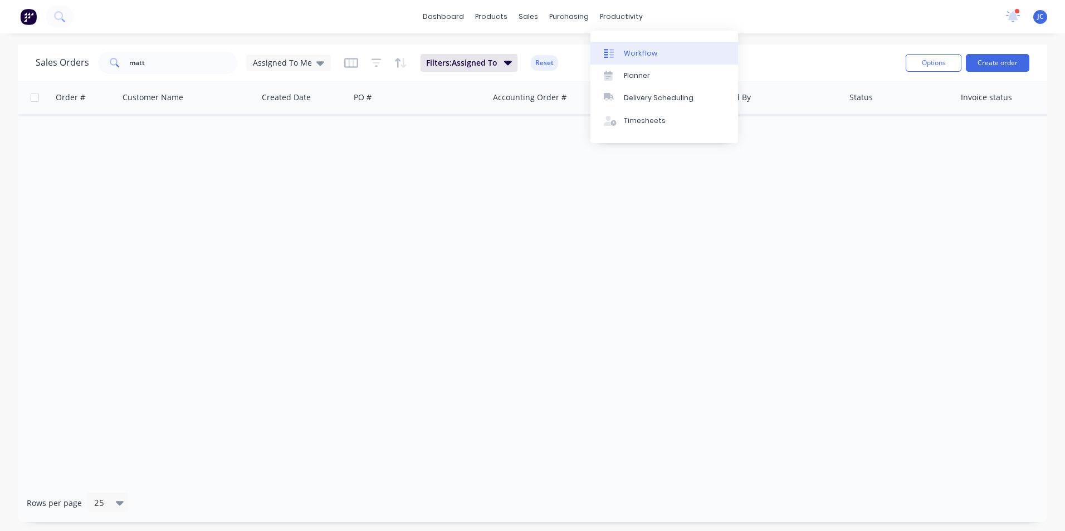
click at [631, 58] on div "Workflow" at bounding box center [640, 53] width 33 height 10
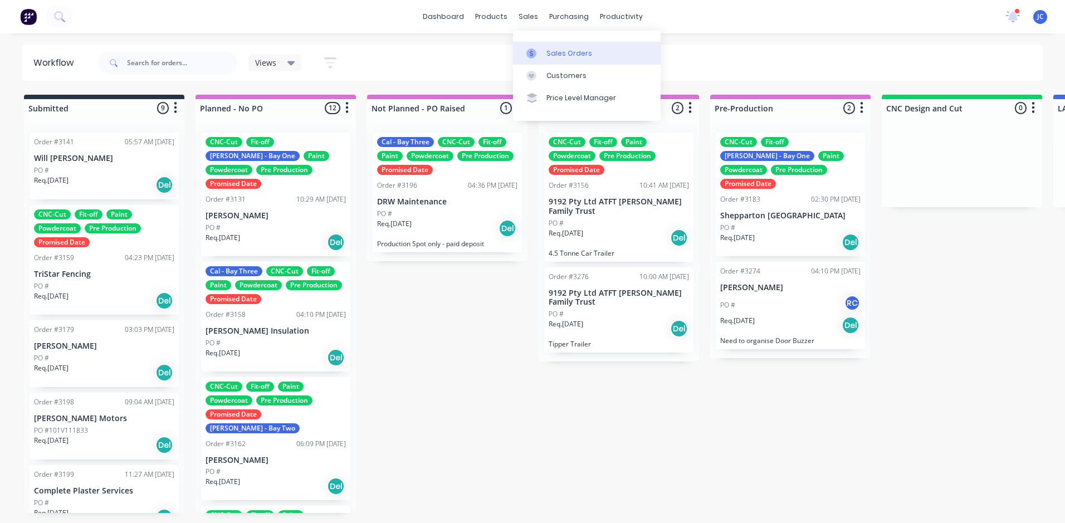
click at [535, 50] on icon at bounding box center [531, 53] width 10 height 10
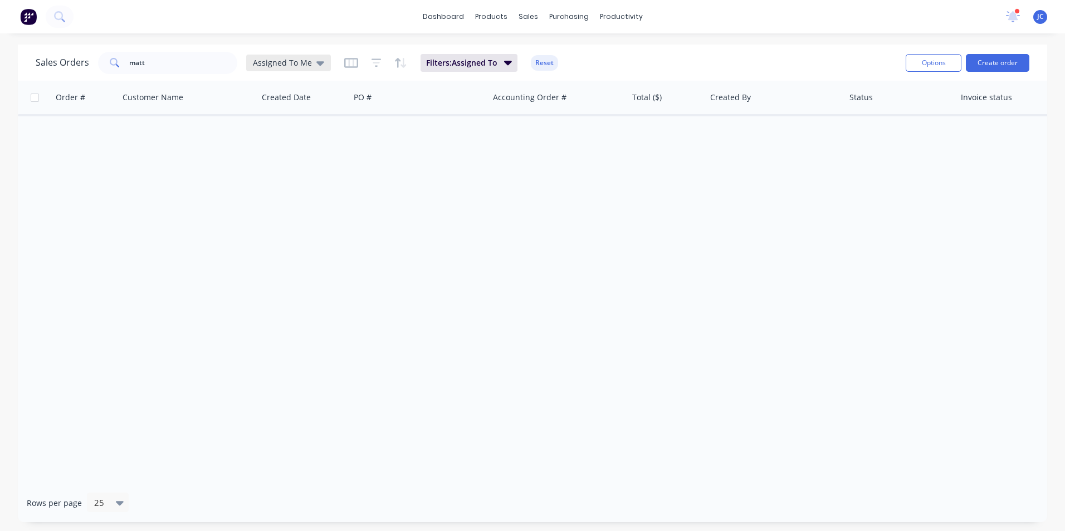
click at [303, 58] on span "Assigned To Me" at bounding box center [282, 63] width 59 height 12
click at [312, 164] on div "None edit" at bounding box center [323, 157] width 149 height 22
click at [262, 155] on button "None" at bounding box center [312, 157] width 127 height 13
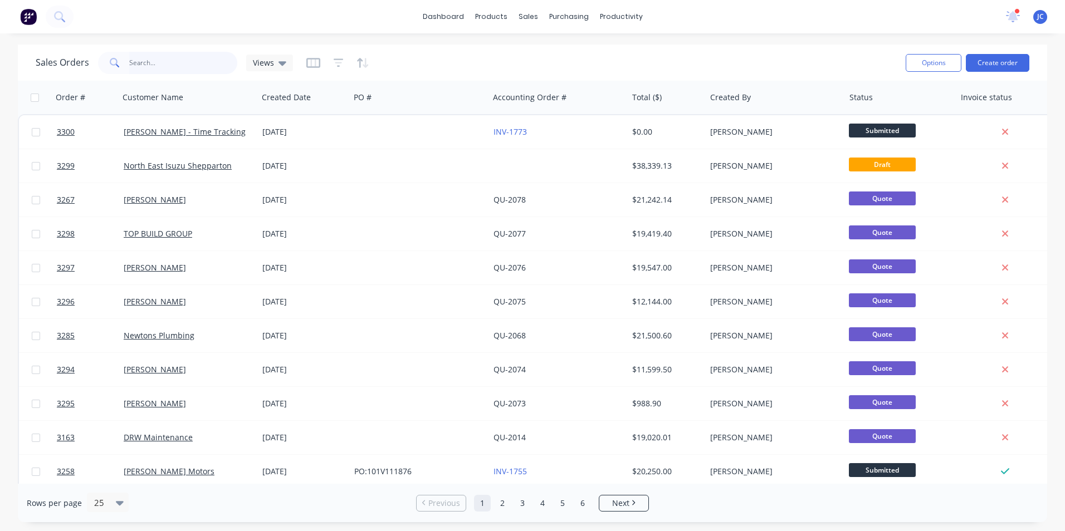
click at [168, 64] on input "matt" at bounding box center [183, 63] width 109 height 22
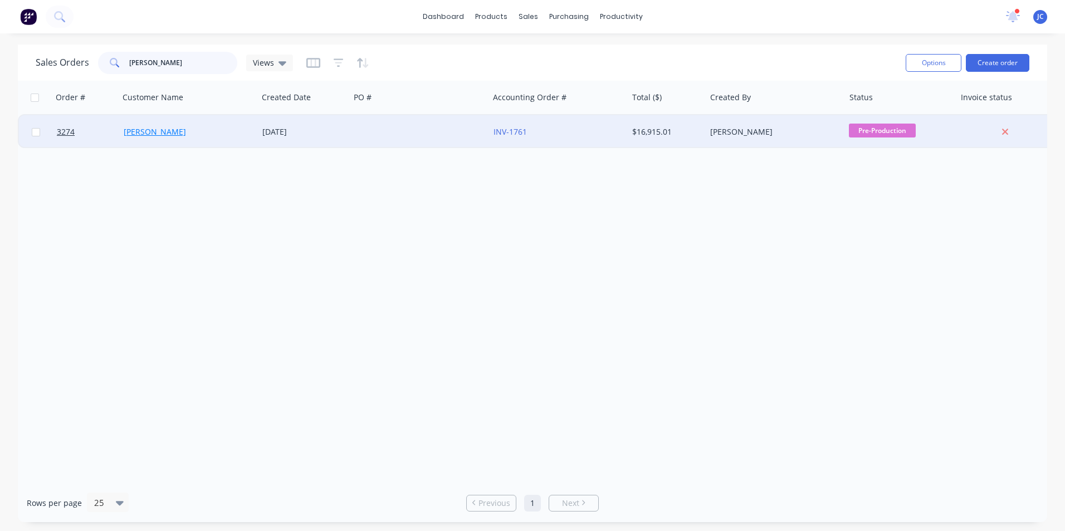
type input "[PERSON_NAME]"
click at [156, 131] on link "[PERSON_NAME]" at bounding box center [155, 131] width 62 height 11
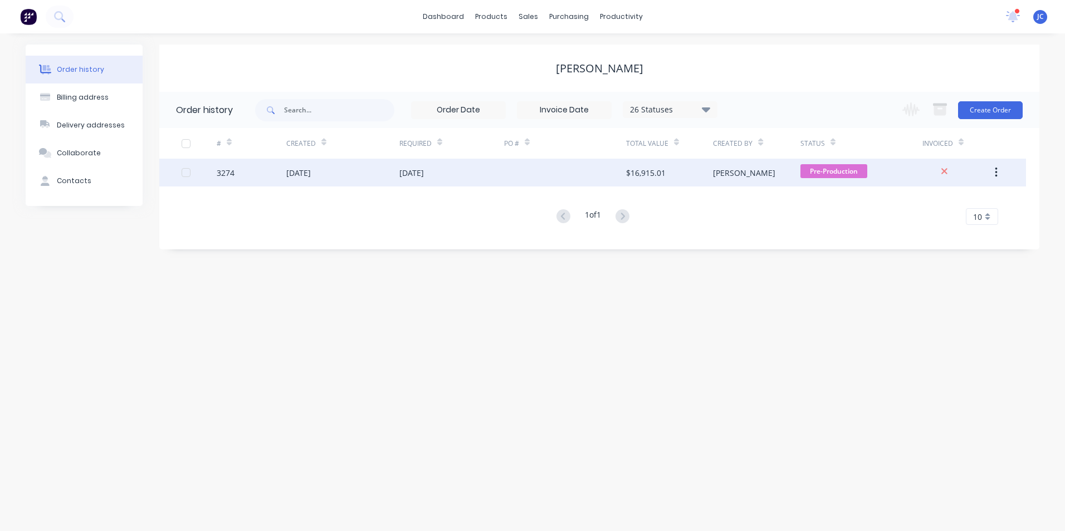
click at [669, 178] on div "$16,915.01" at bounding box center [669, 173] width 87 height 28
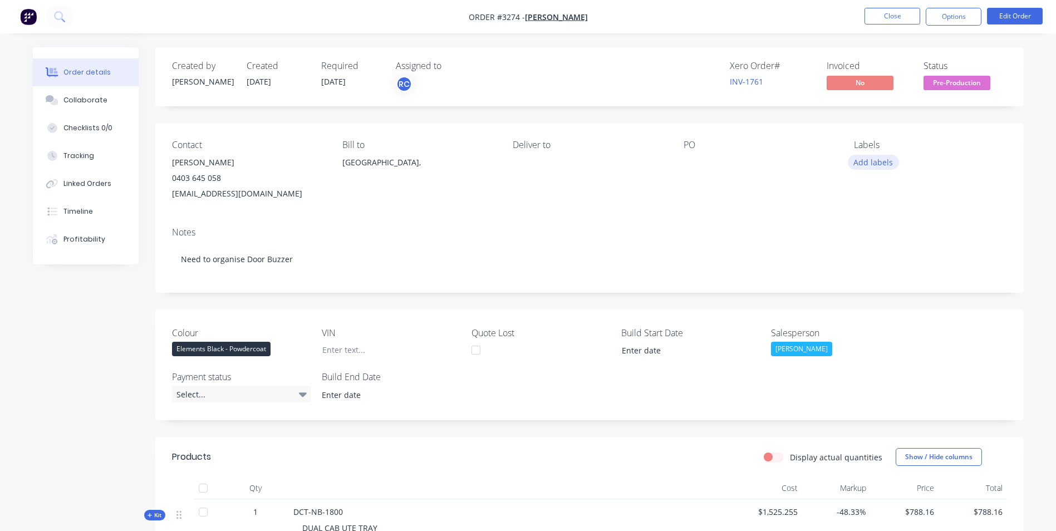
click at [864, 160] on button "Add labels" at bounding box center [873, 162] width 51 height 15
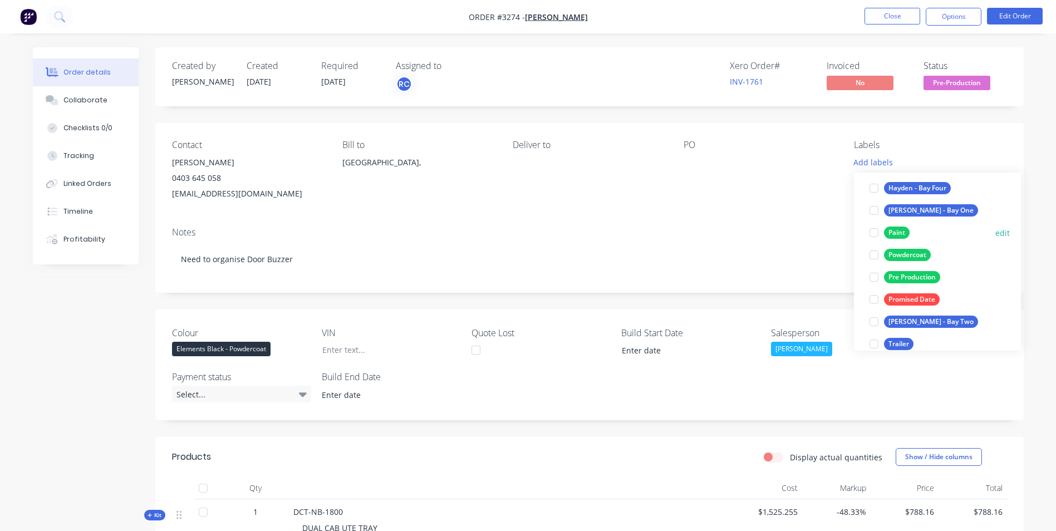
scroll to position [156, 0]
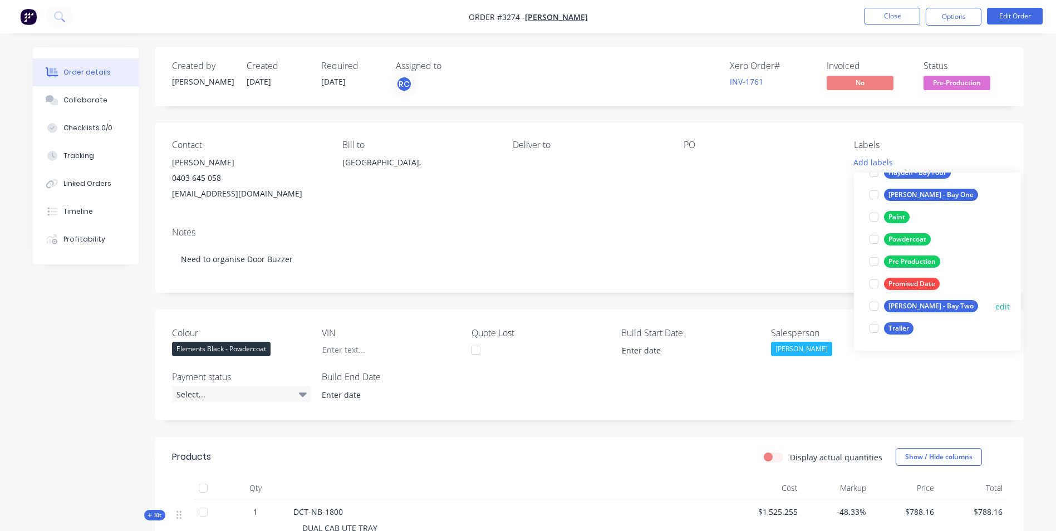
click at [871, 306] on div at bounding box center [874, 306] width 22 height 22
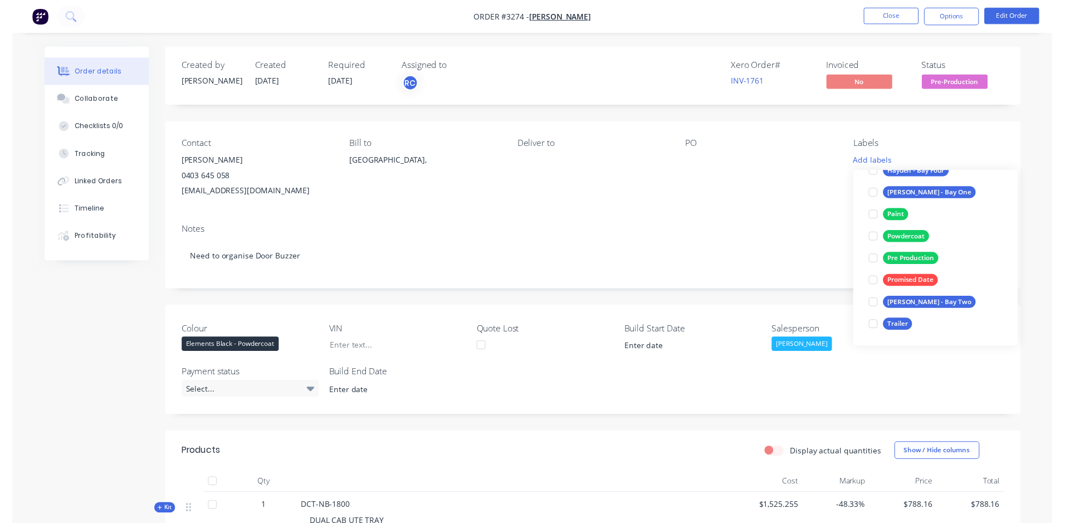
scroll to position [0, 0]
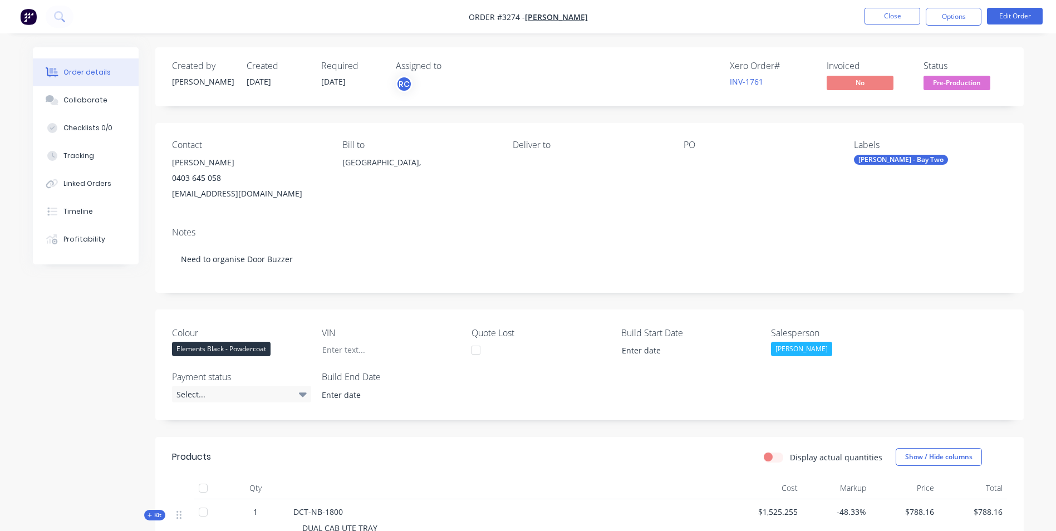
click at [1018, 138] on div "Contact [PERSON_NAME] [PHONE_NUMBER] [EMAIL_ADDRESS][DOMAIN_NAME] [PERSON_NAME]…" at bounding box center [589, 170] width 869 height 95
click at [892, 13] on button "Close" at bounding box center [893, 16] width 56 height 17
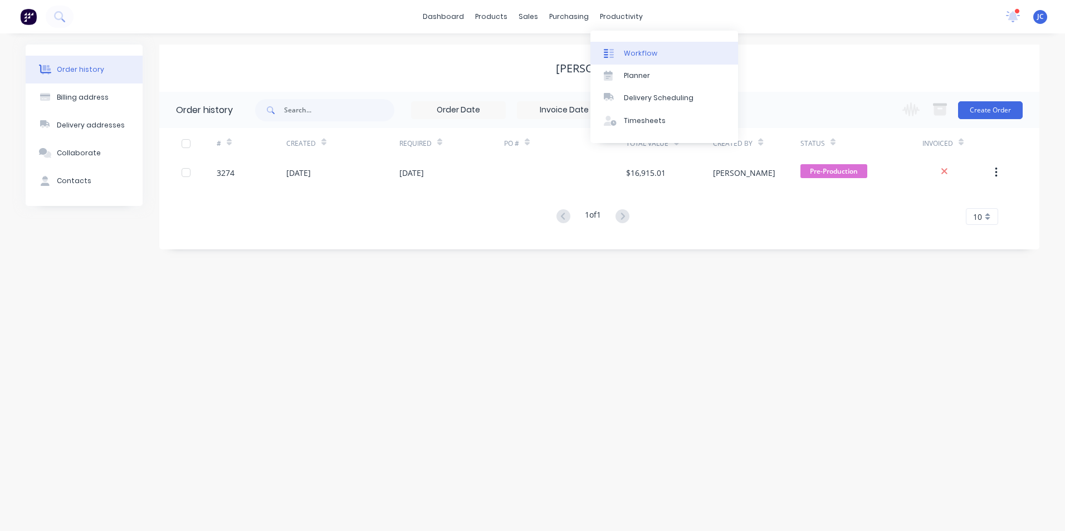
click at [632, 57] on div "Workflow" at bounding box center [640, 53] width 33 height 10
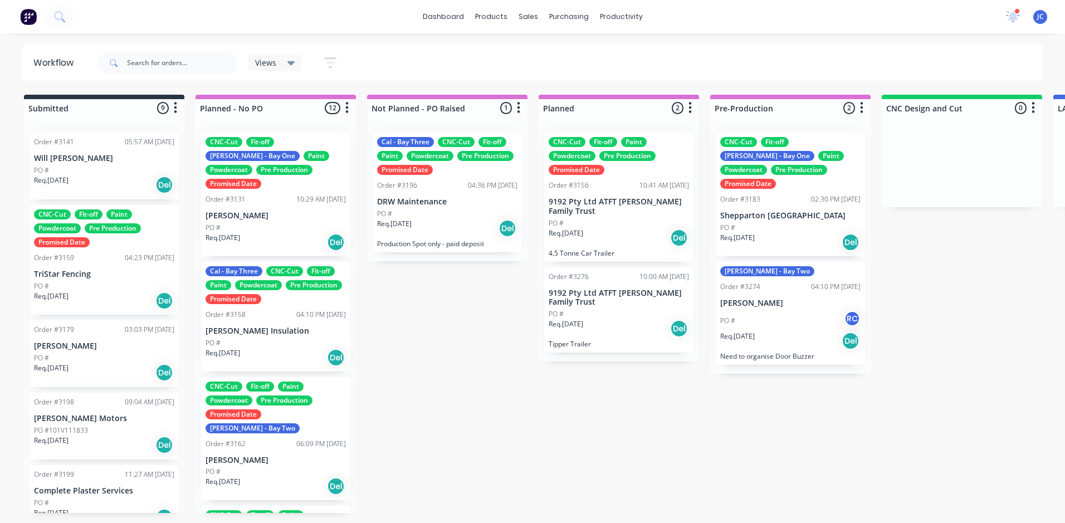
click at [470, 232] on div "Req. [DATE] Del" at bounding box center [447, 228] width 140 height 19
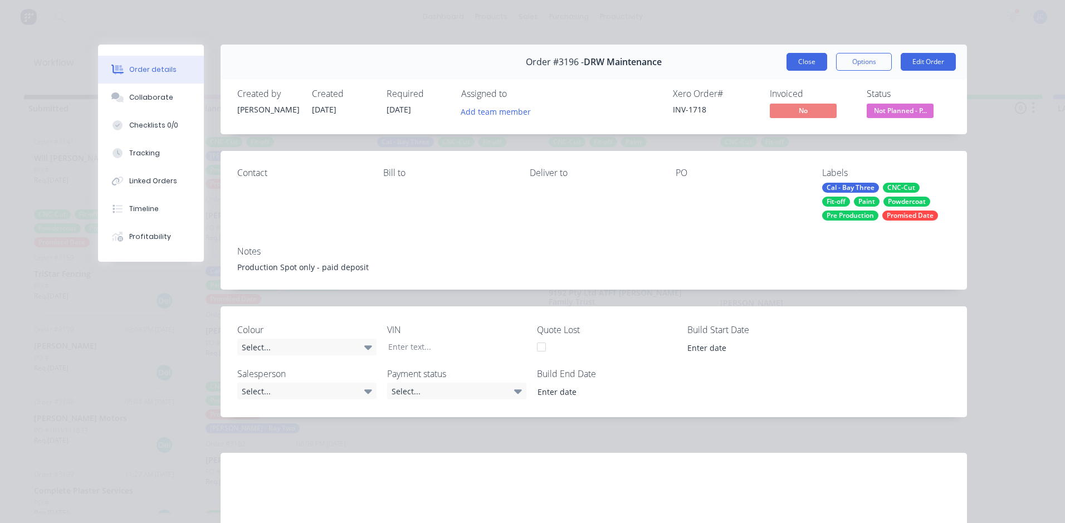
click at [801, 60] on button "Close" at bounding box center [806, 62] width 41 height 18
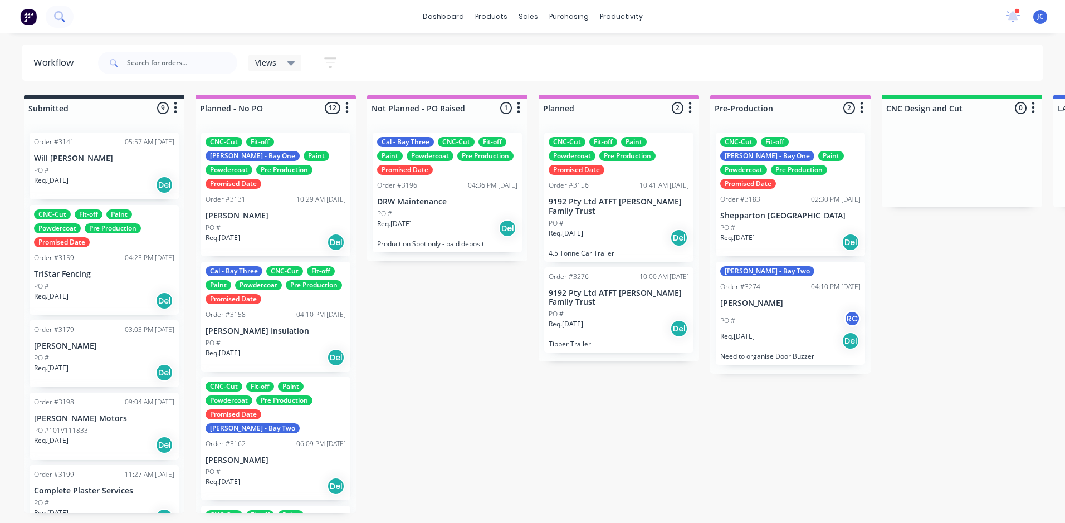
click at [62, 14] on icon at bounding box center [58, 15] width 9 height 9
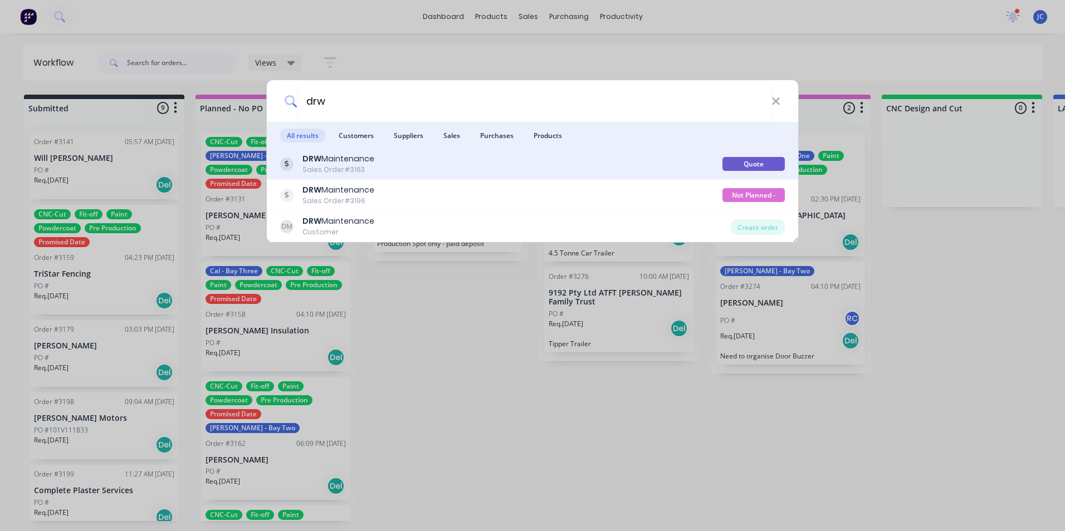
type input "drw"
click at [372, 164] on div "DRW Maintenance" at bounding box center [338, 159] width 72 height 12
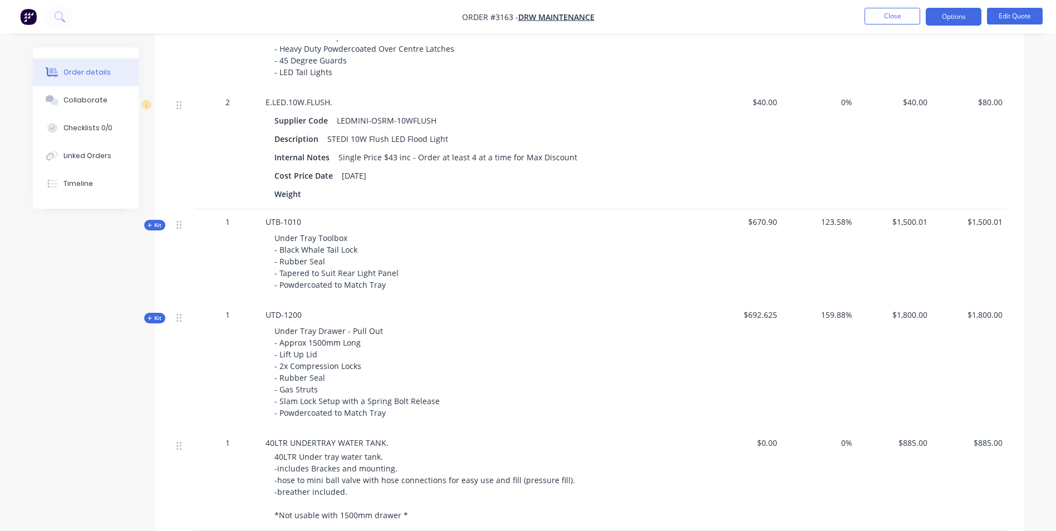
scroll to position [557, 0]
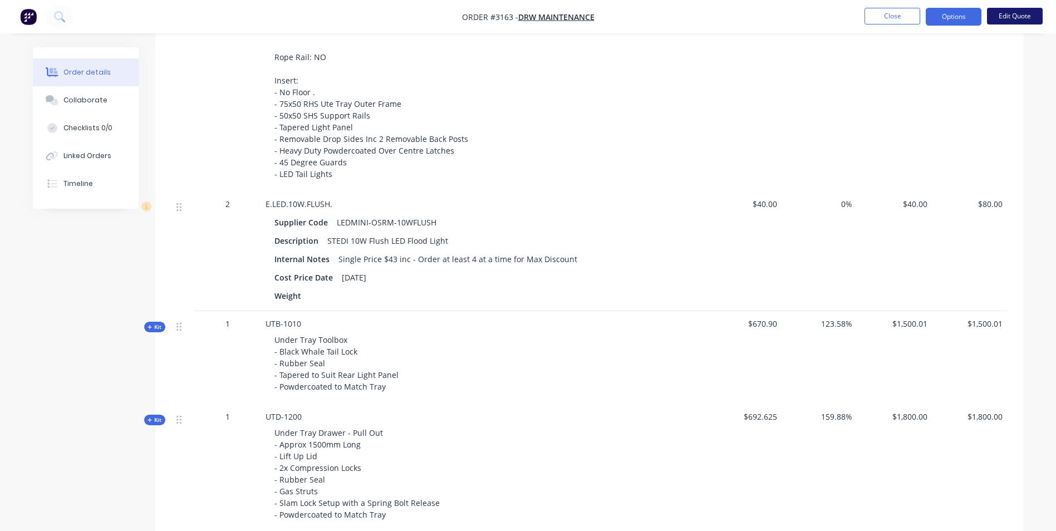
click at [1008, 15] on button "Edit Quote" at bounding box center [1015, 16] width 56 height 17
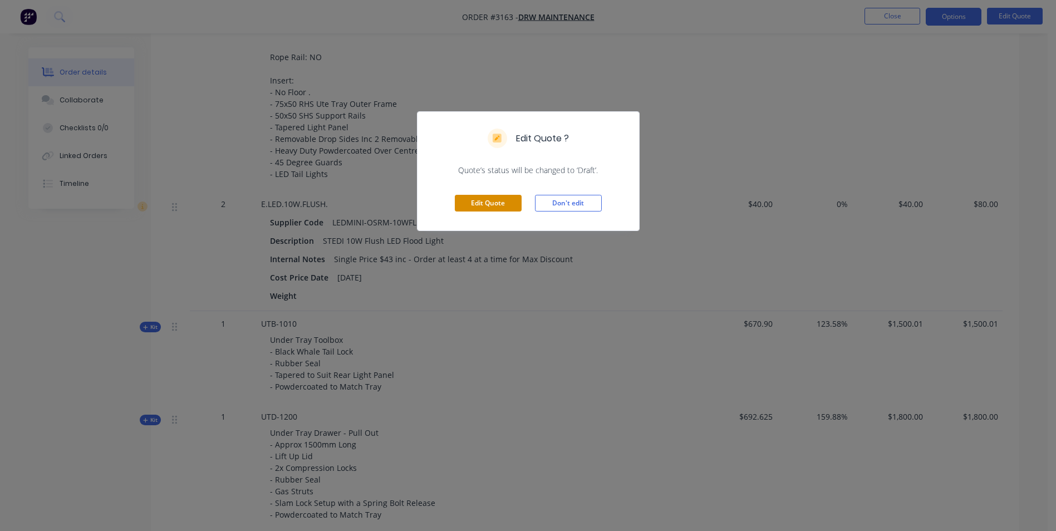
click at [483, 200] on button "Edit Quote" at bounding box center [488, 203] width 67 height 17
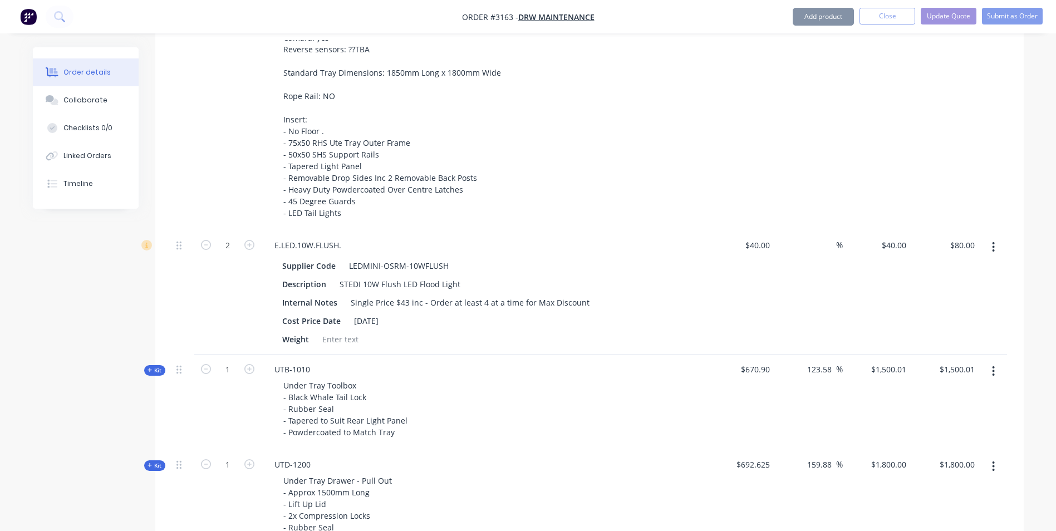
scroll to position [612, 0]
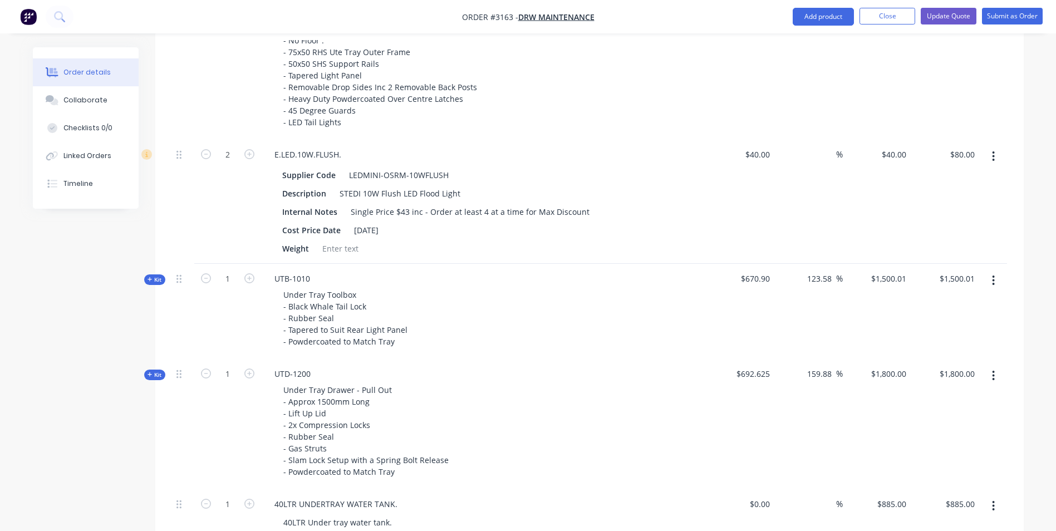
click at [996, 283] on button "button" at bounding box center [993, 281] width 26 height 20
click at [967, 396] on div "Delete" at bounding box center [954, 399] width 86 height 16
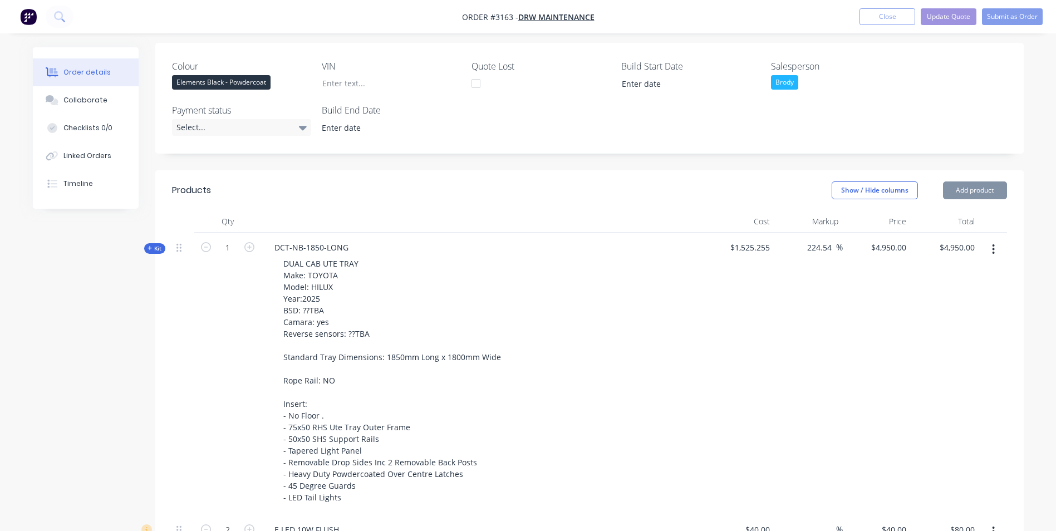
scroll to position [223, 0]
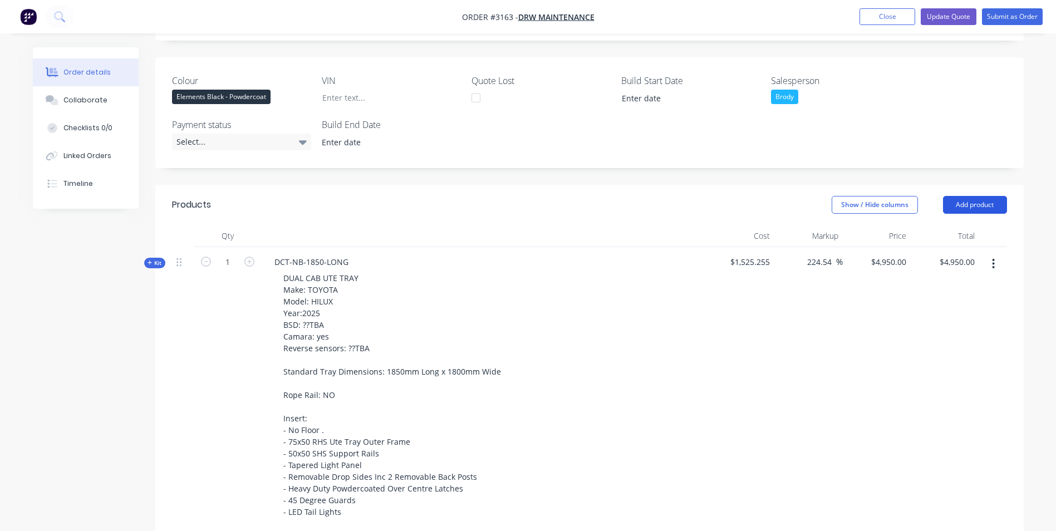
click at [988, 198] on button "Add product" at bounding box center [975, 205] width 64 height 18
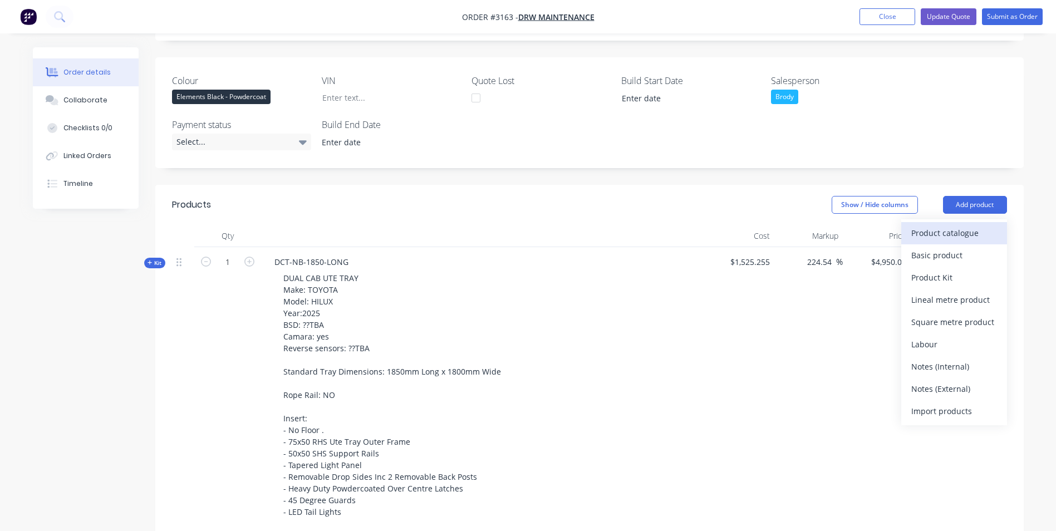
click at [973, 225] on div "Product catalogue" at bounding box center [954, 233] width 86 height 16
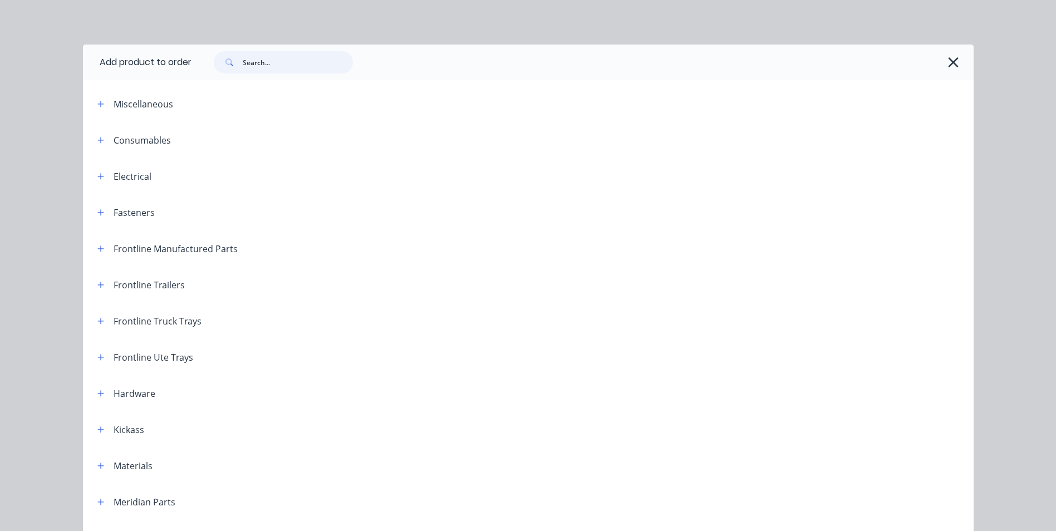
click at [281, 61] on input "text" at bounding box center [298, 62] width 110 height 22
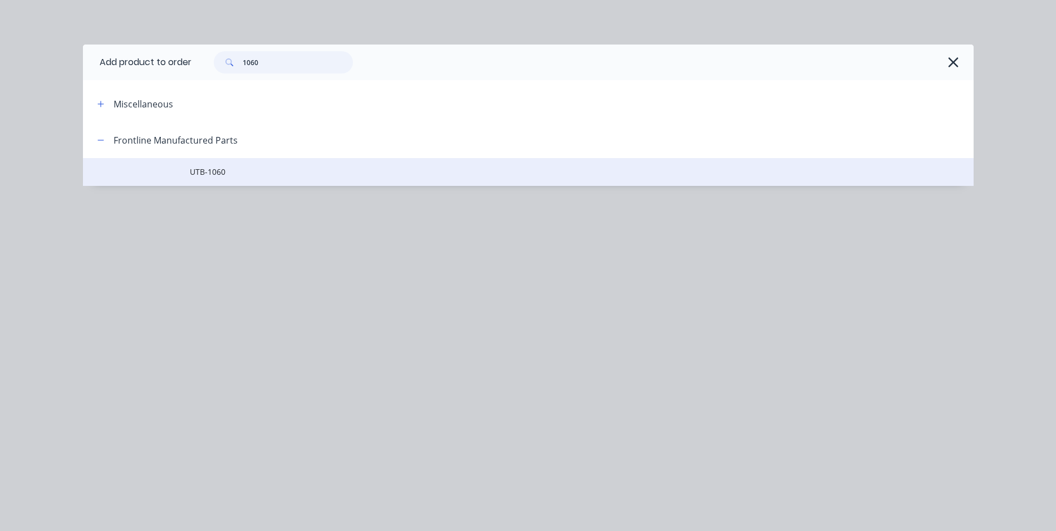
type input "1060"
click at [219, 176] on span "UTB-1060" at bounding box center [503, 172] width 627 height 12
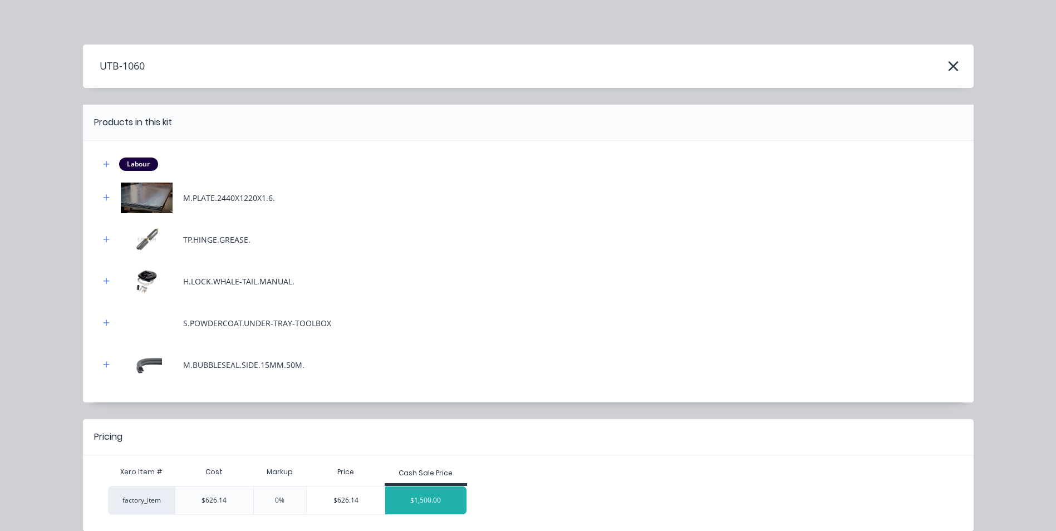
click at [424, 495] on div "$1,500.00" at bounding box center [425, 501] width 81 height 28
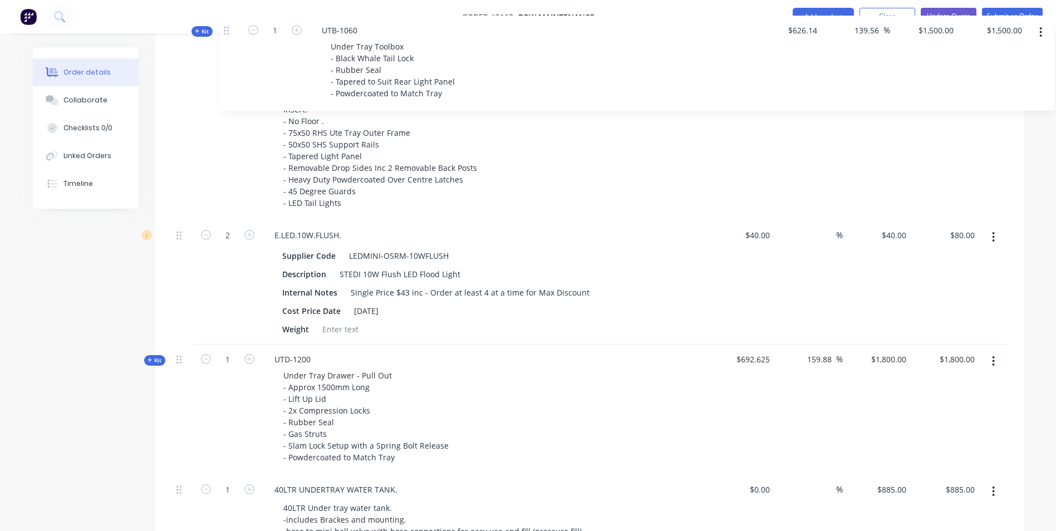
scroll to position [566, 0]
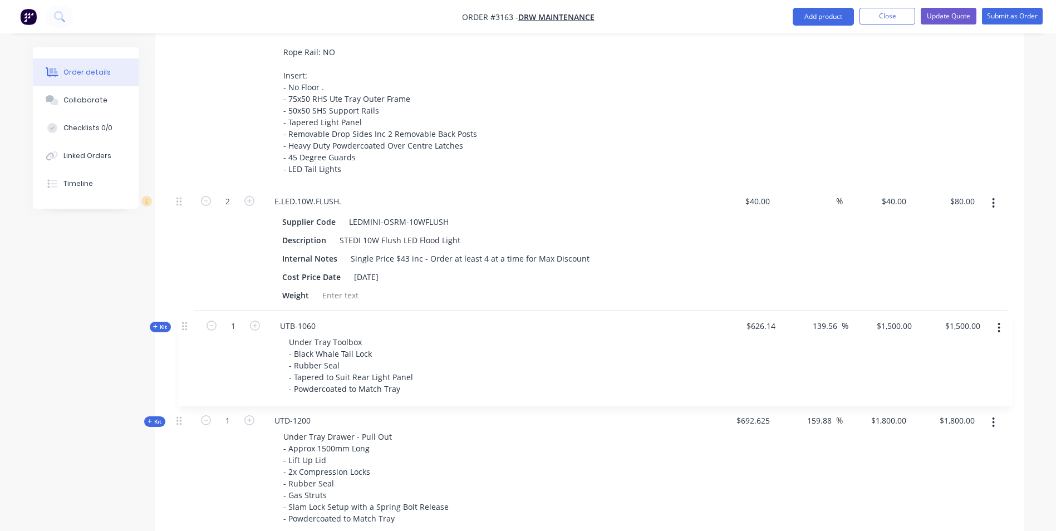
drag, startPoint x: 180, startPoint y: 344, endPoint x: 197, endPoint y: 324, distance: 25.7
click at [1008, 16] on button "Submit as Order" at bounding box center [1012, 16] width 61 height 17
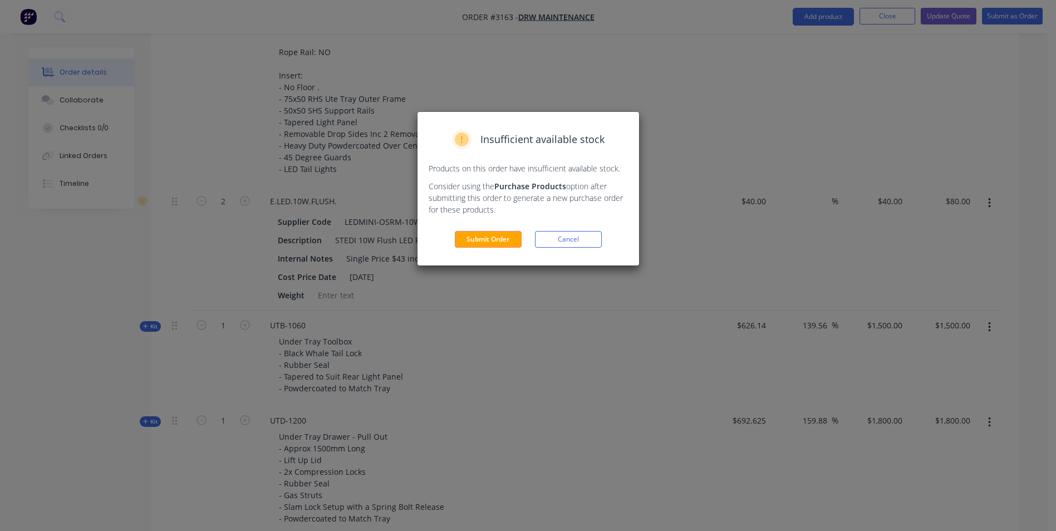
drag, startPoint x: 590, startPoint y: 242, endPoint x: 839, endPoint y: 31, distance: 327.1
click at [590, 242] on button "Cancel" at bounding box center [568, 239] width 67 height 17
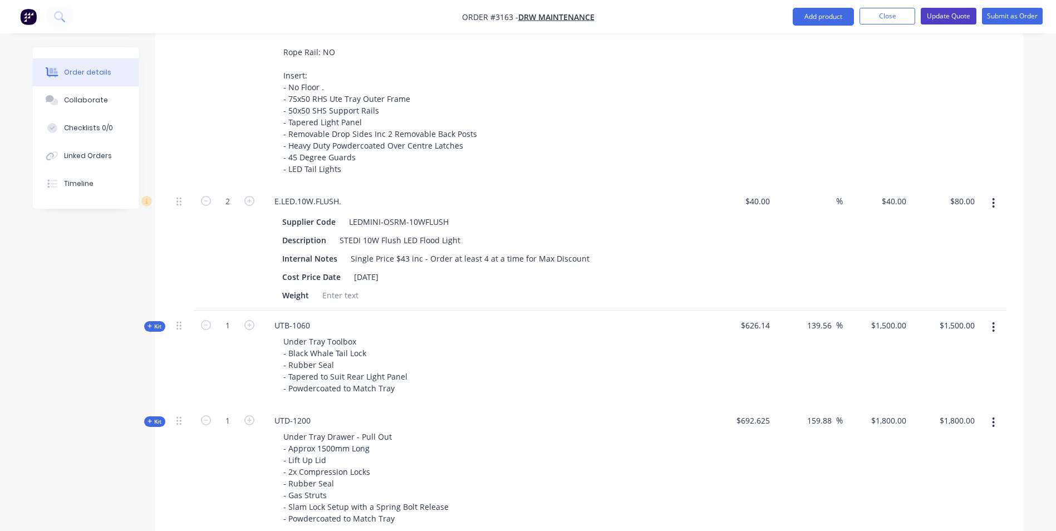
click at [955, 13] on button "Update Quote" at bounding box center [949, 16] width 56 height 17
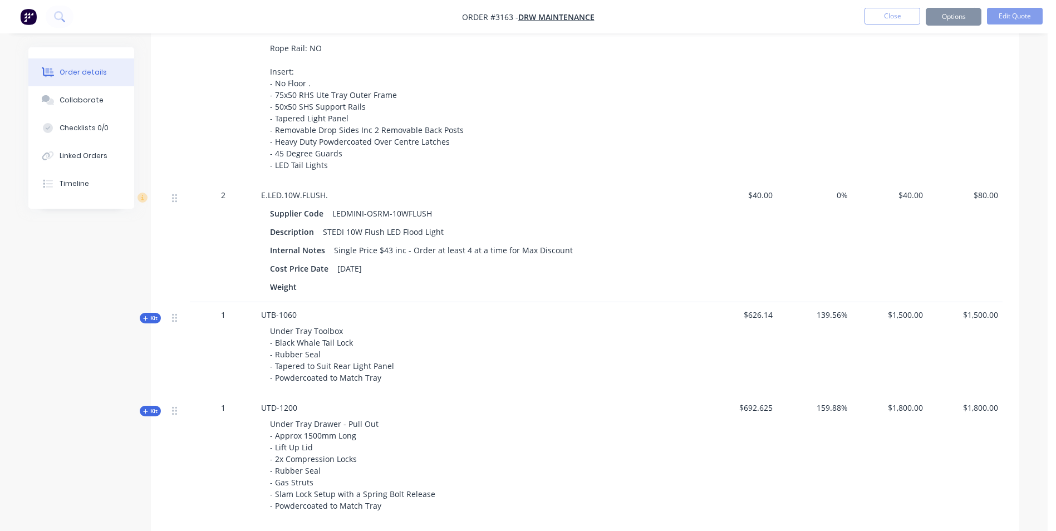
scroll to position [0, 0]
